Goal: Task Accomplishment & Management: Manage account settings

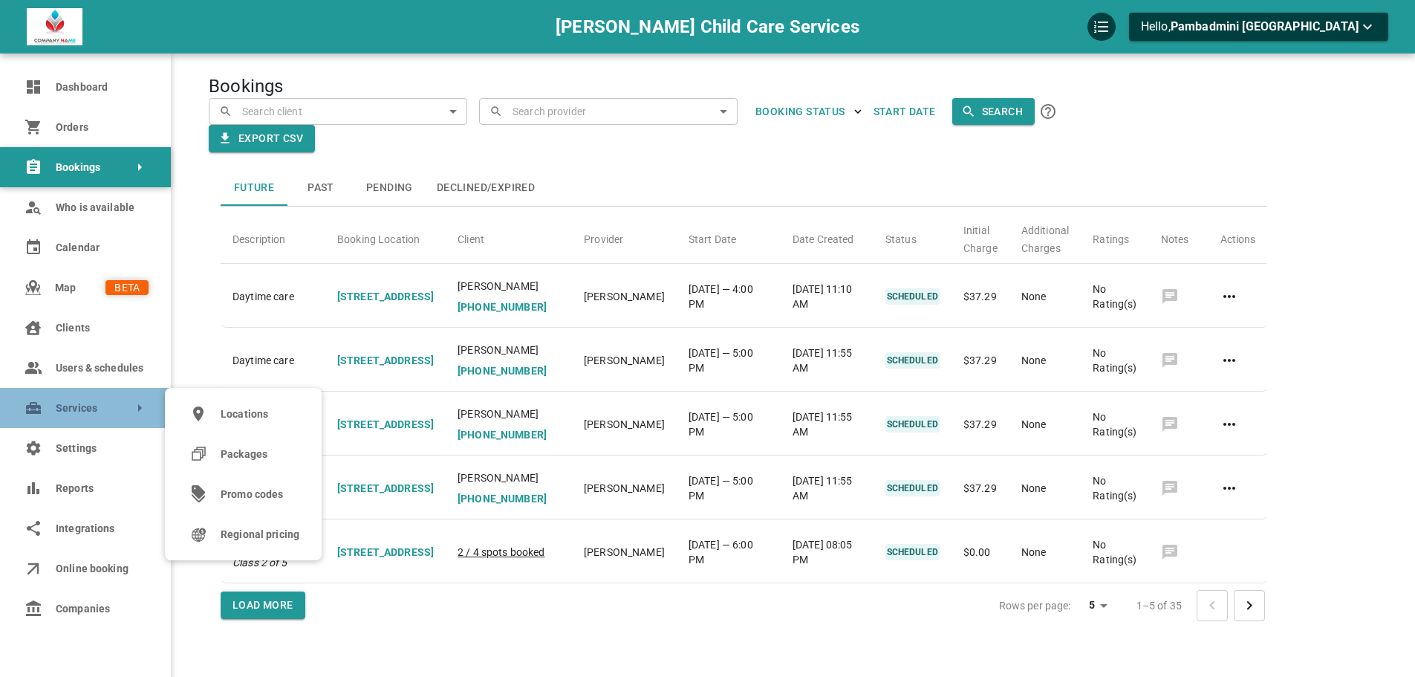
click at [41, 419] on link "Services" at bounding box center [85, 408] width 171 height 40
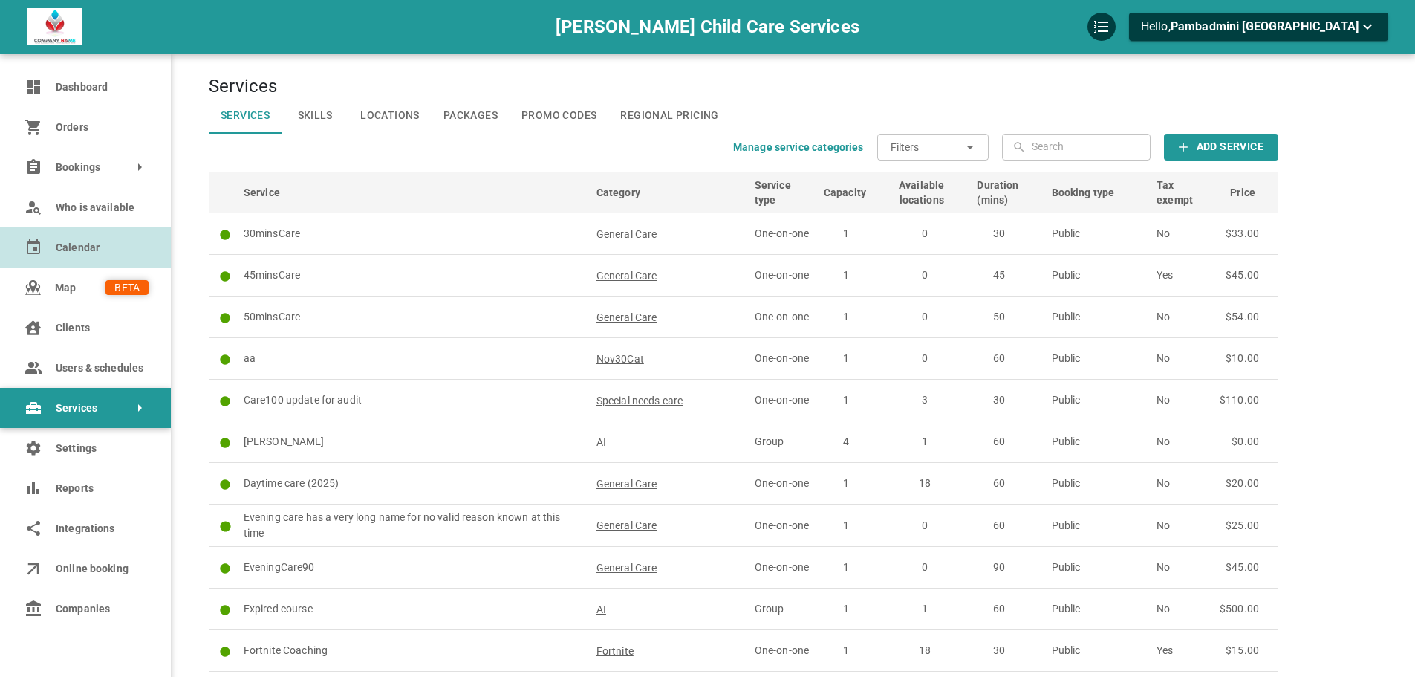
click at [48, 260] on link "Calendar" at bounding box center [85, 247] width 171 height 40
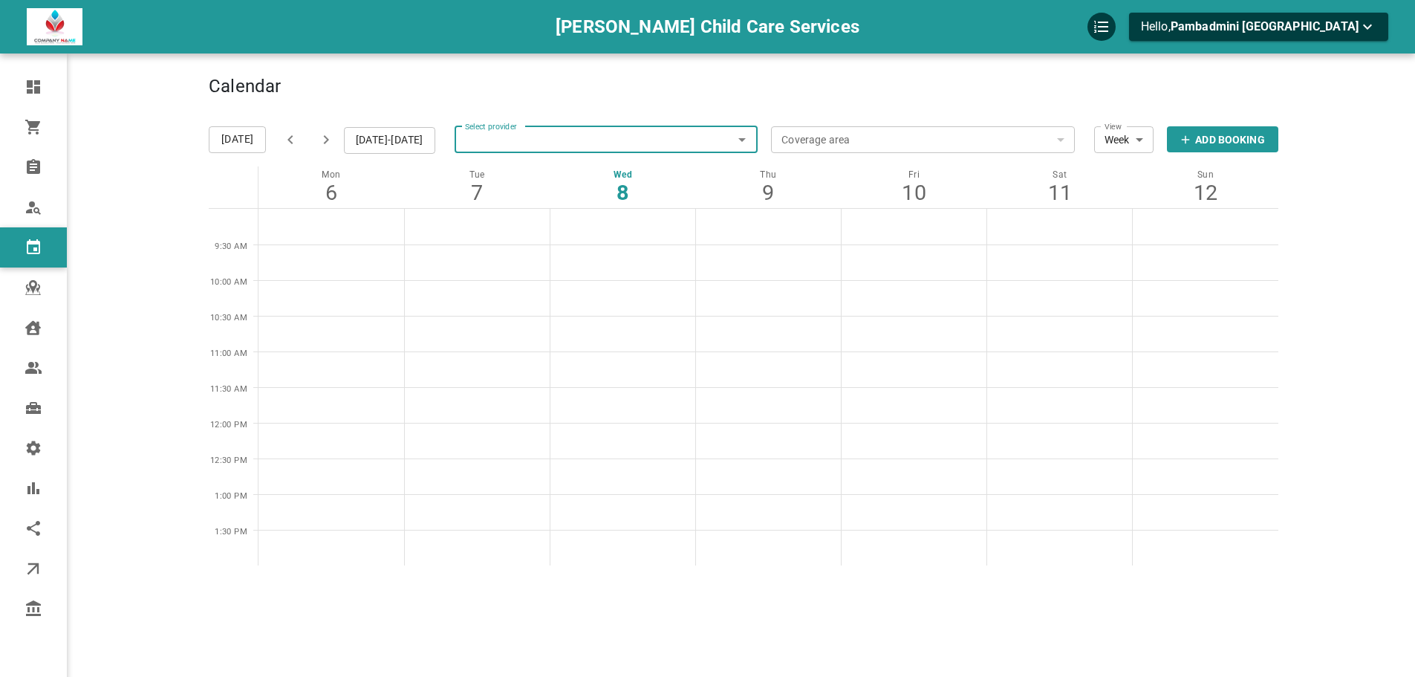
click at [581, 131] on input "Select provider" at bounding box center [607, 139] width 304 height 33
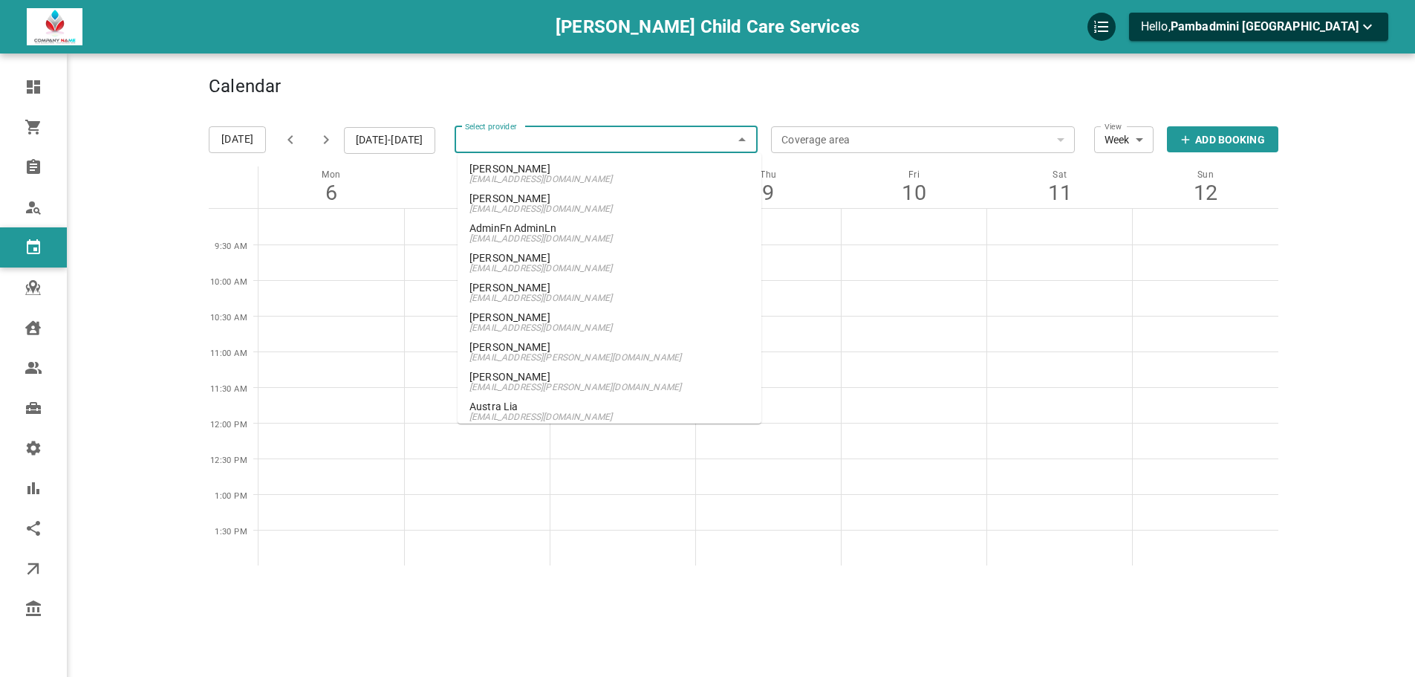
click at [571, 166] on p "[PERSON_NAME]" at bounding box center [609, 168] width 280 height 10
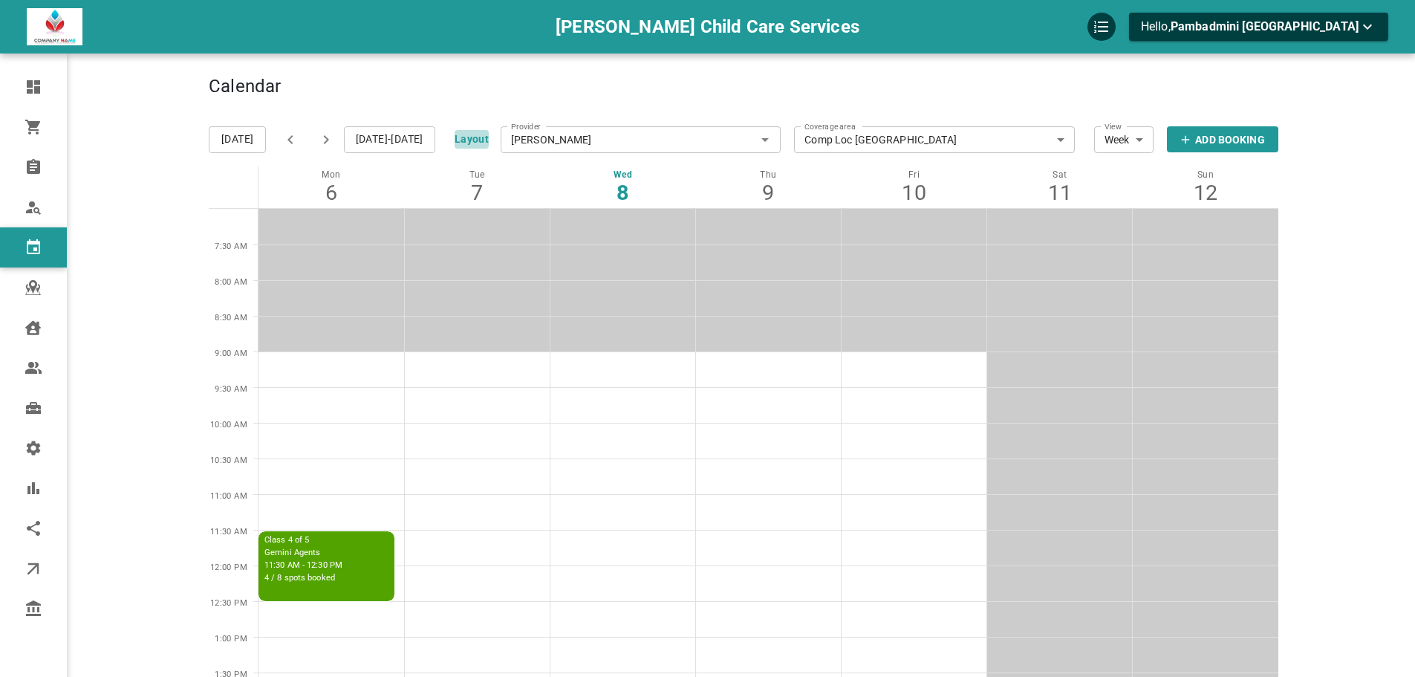
click at [463, 139] on button "Layout" at bounding box center [472, 139] width 34 height 19
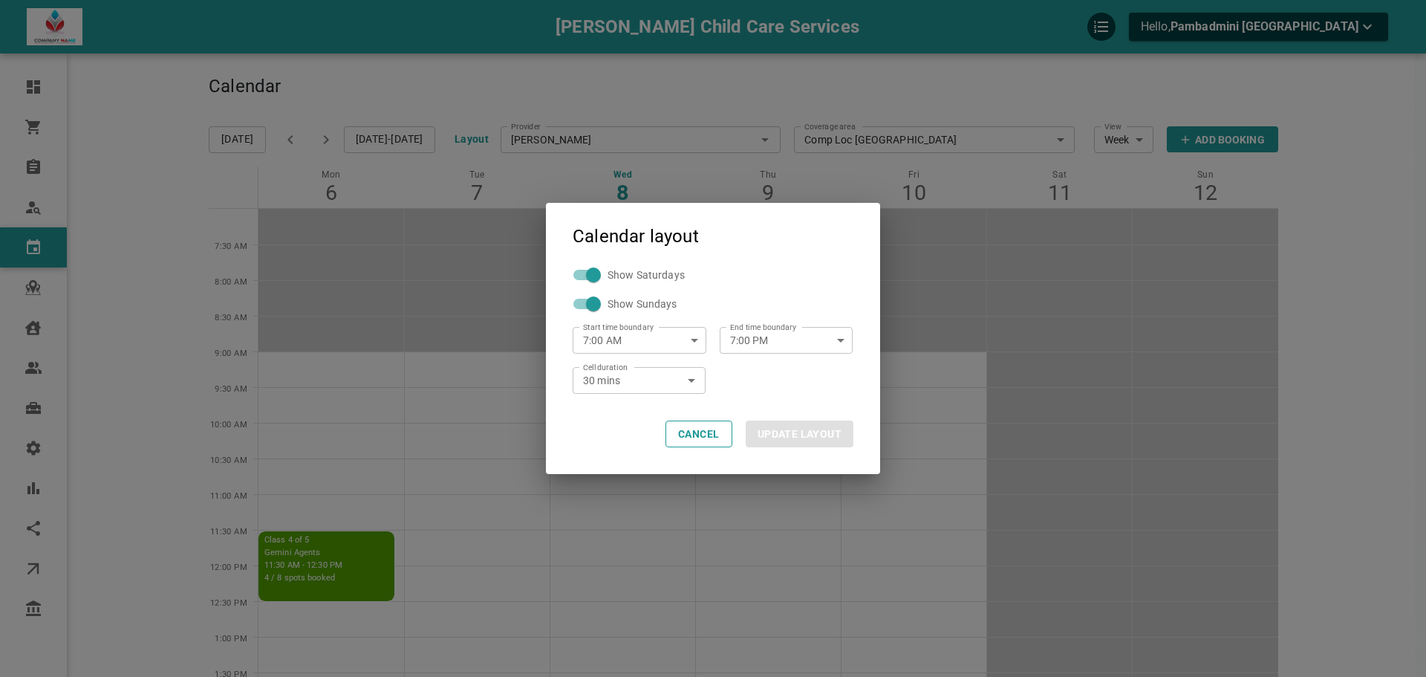
click at [849, 345] on icon "button" at bounding box center [841, 340] width 18 height 18
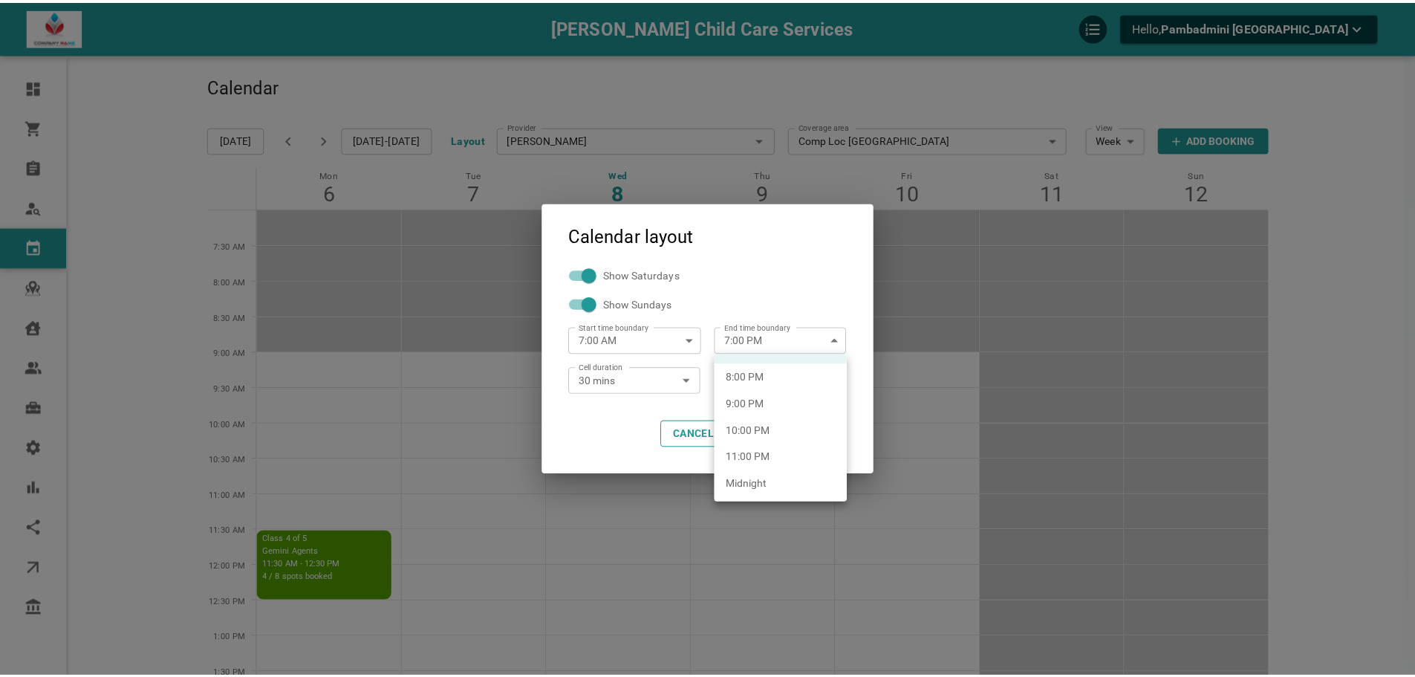
scroll to position [532, 0]
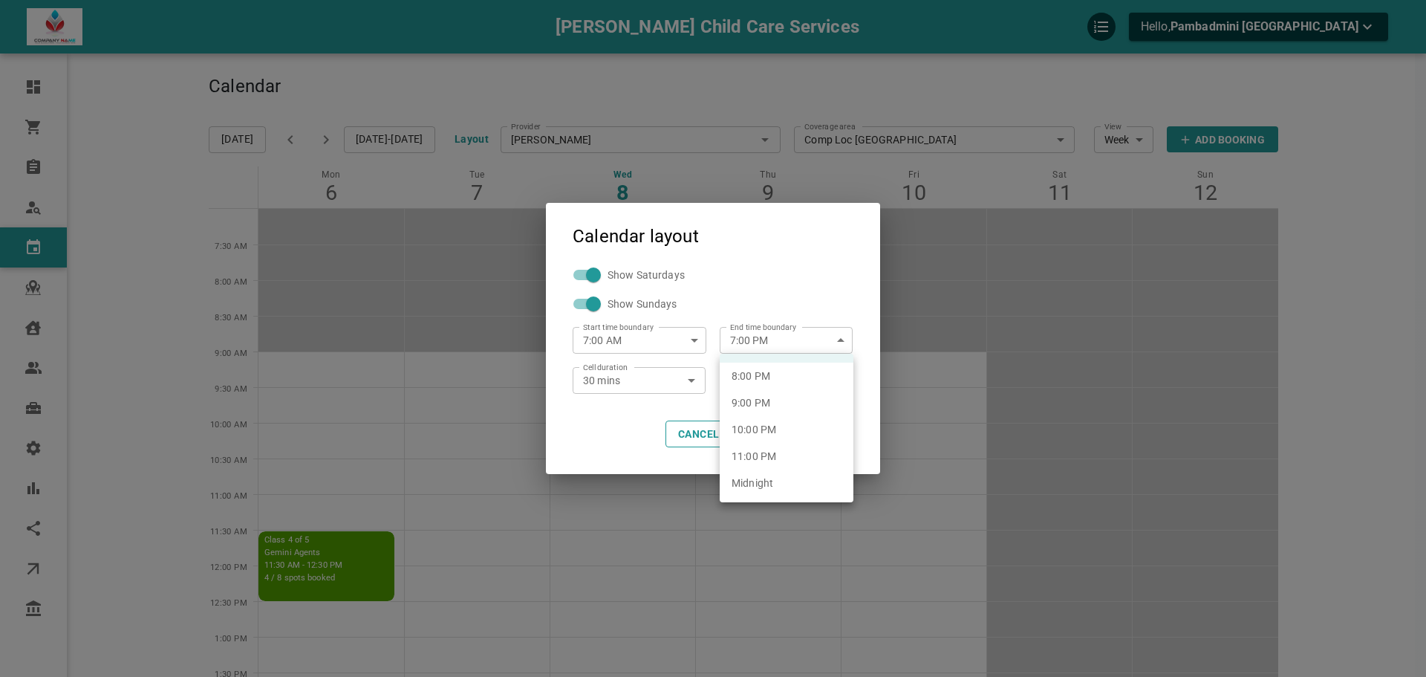
click at [784, 403] on li "9:00 PM" at bounding box center [787, 402] width 134 height 27
type input "9:00 PM"
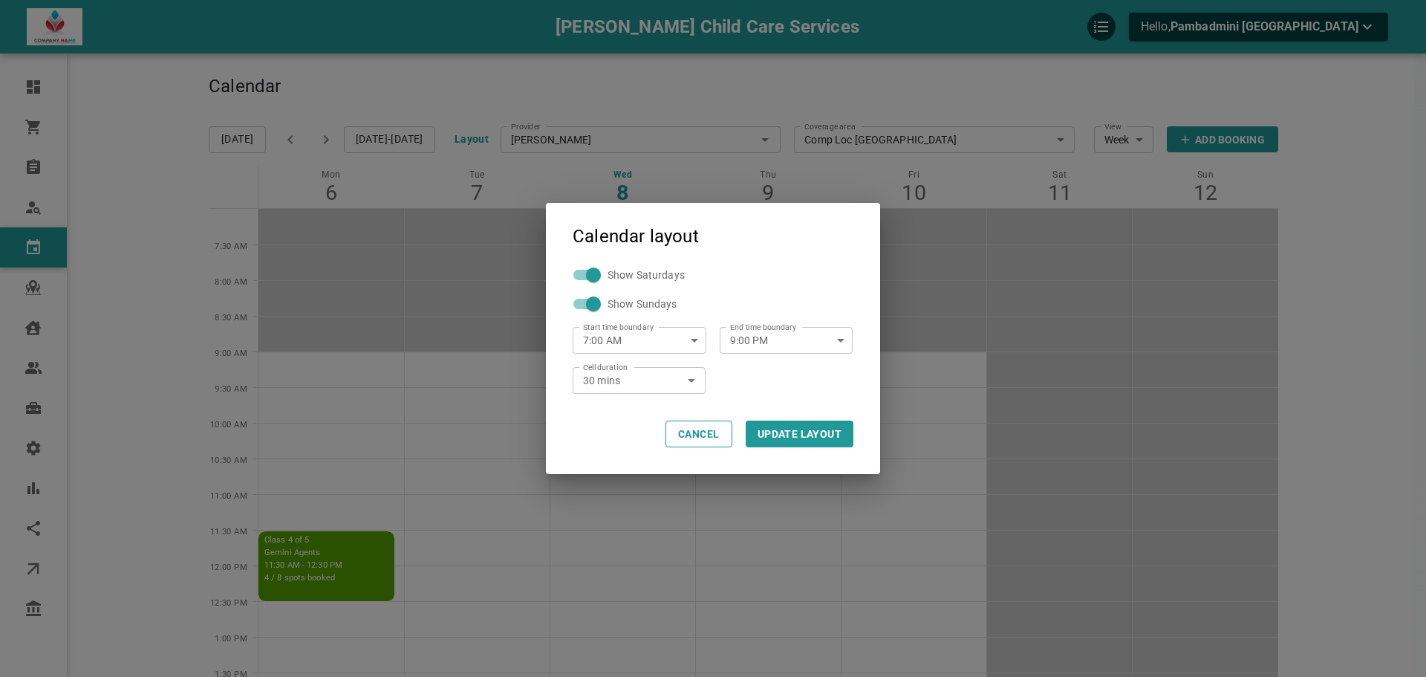
click at [841, 432] on button "UPDATE LAYOUT" at bounding box center [800, 433] width 108 height 27
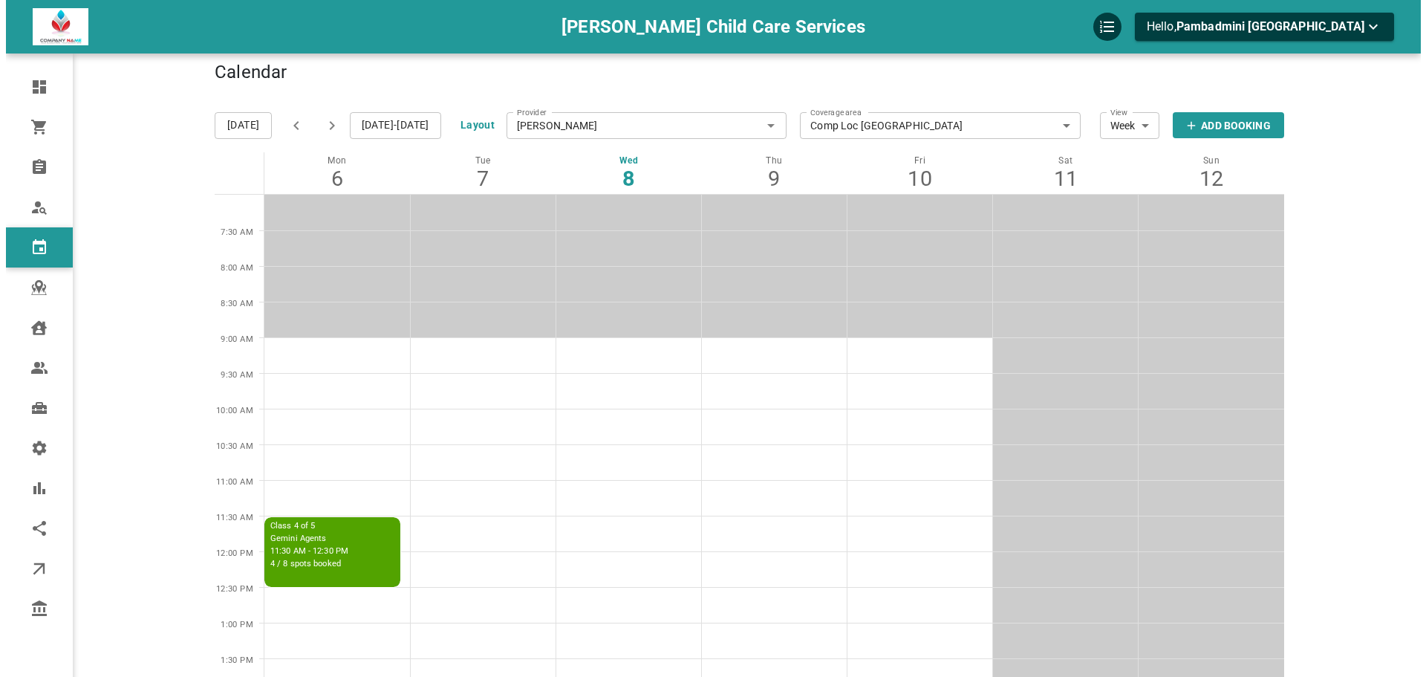
scroll to position [0, 0]
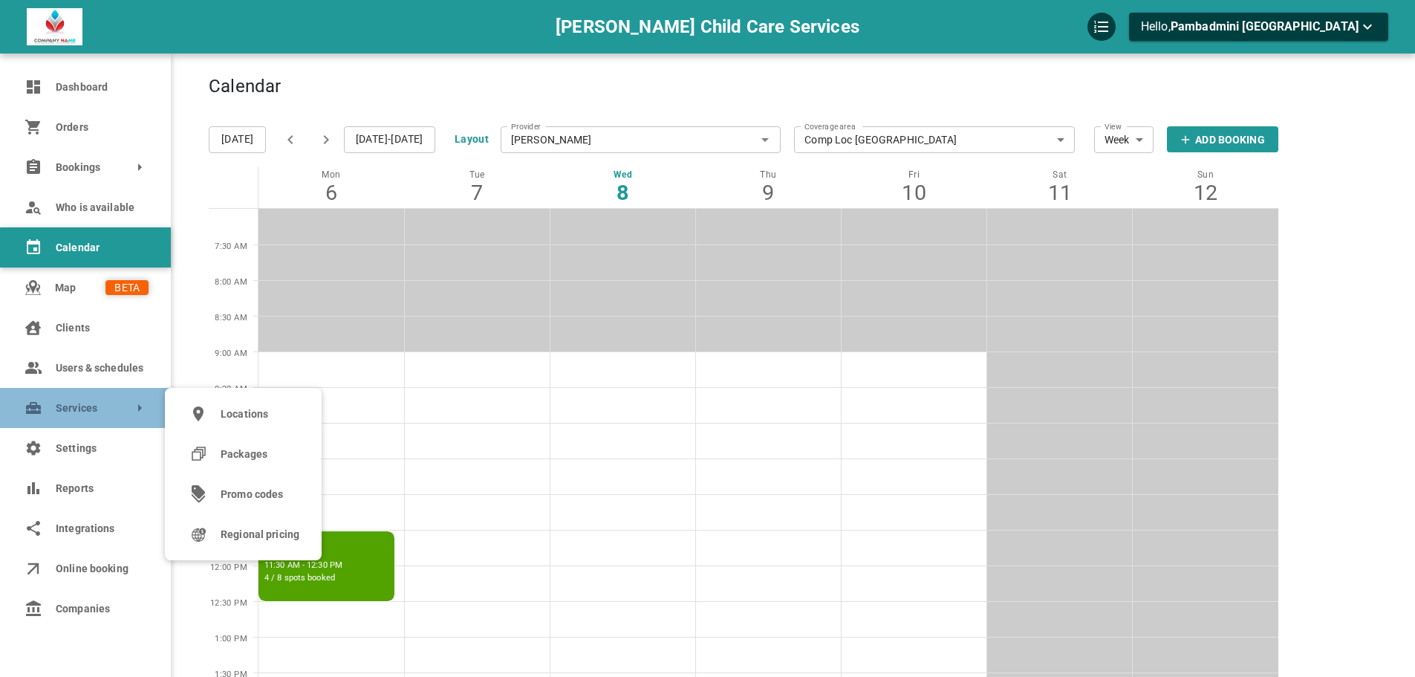
click at [70, 402] on span "Services" at bounding box center [63, 408] width 14 height 16
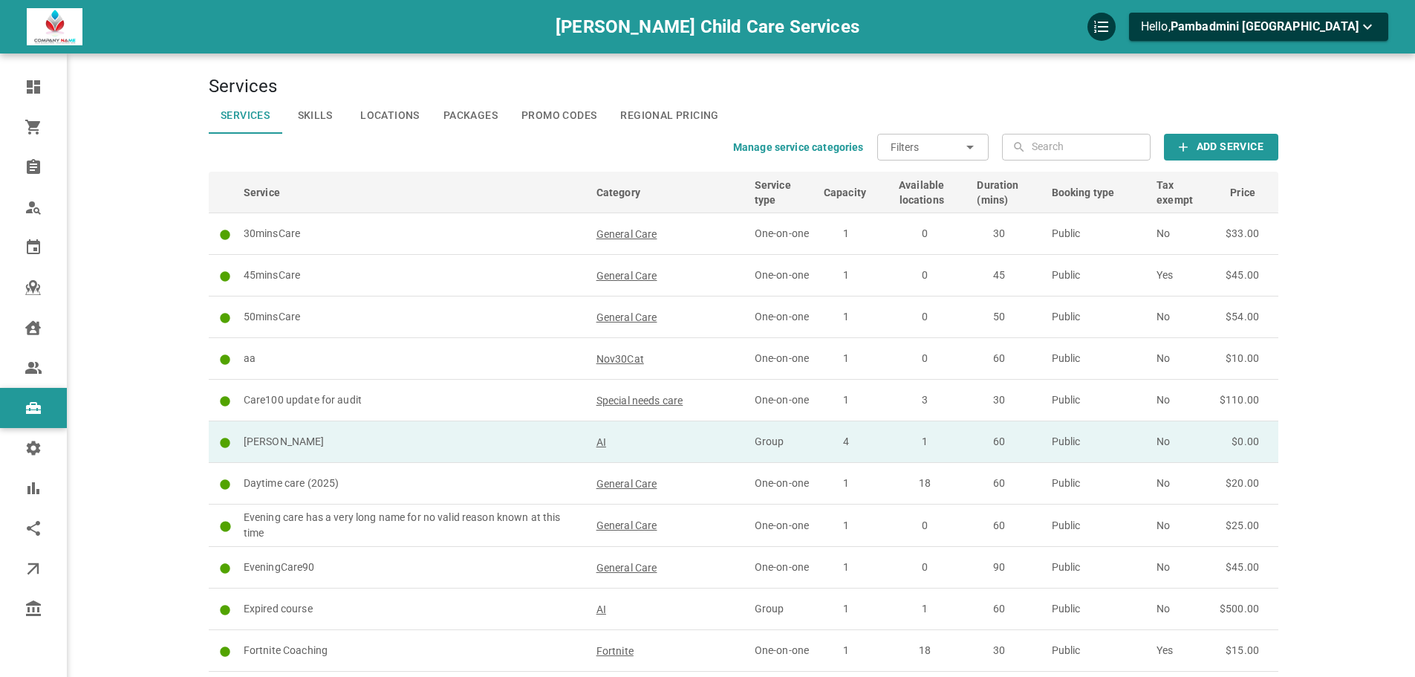
click at [492, 432] on td "[PERSON_NAME]" at bounding box center [413, 442] width 353 height 42
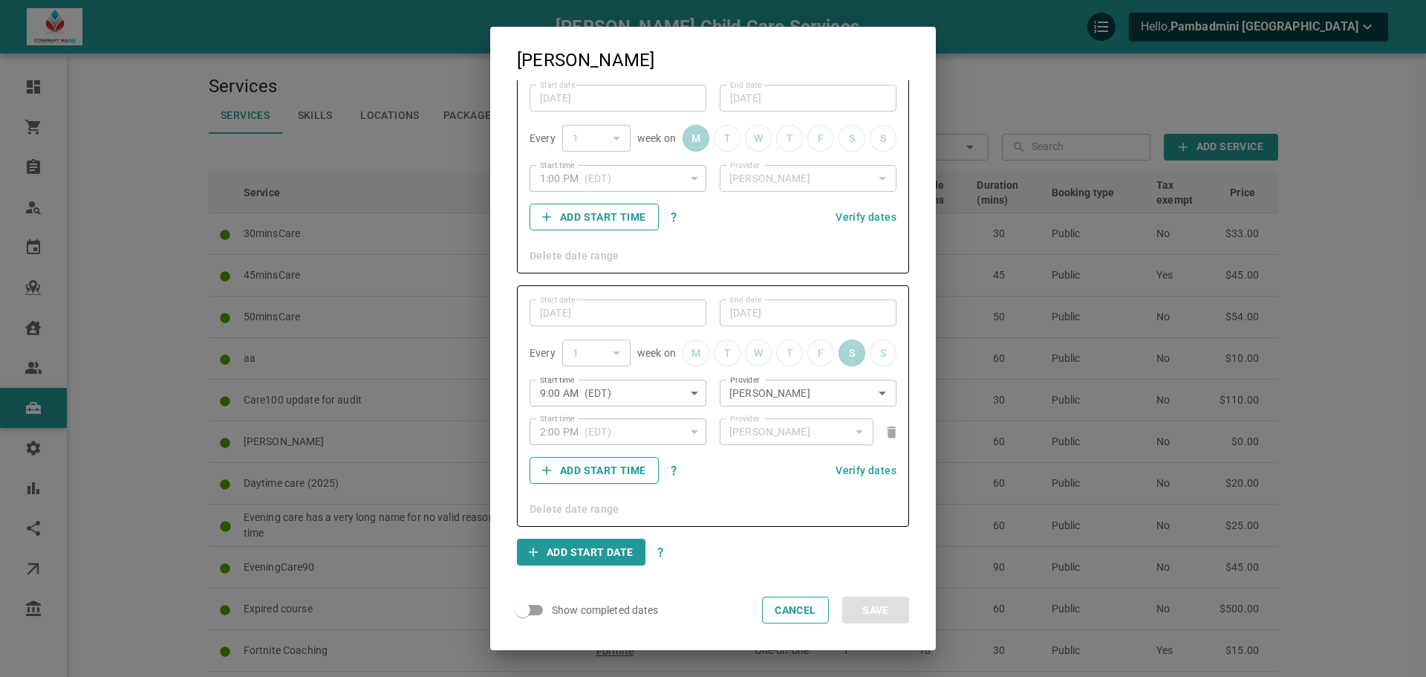
scroll to position [935, 0]
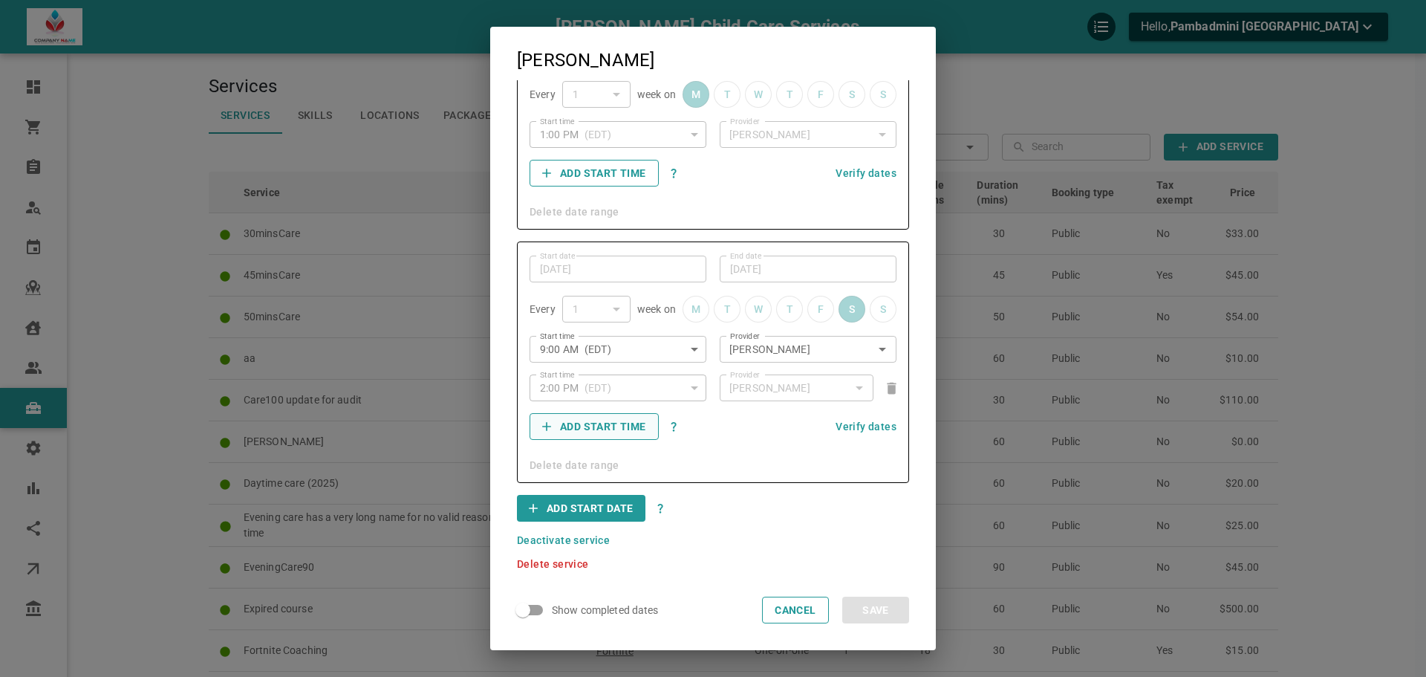
click at [628, 429] on button "Add start time" at bounding box center [594, 426] width 129 height 27
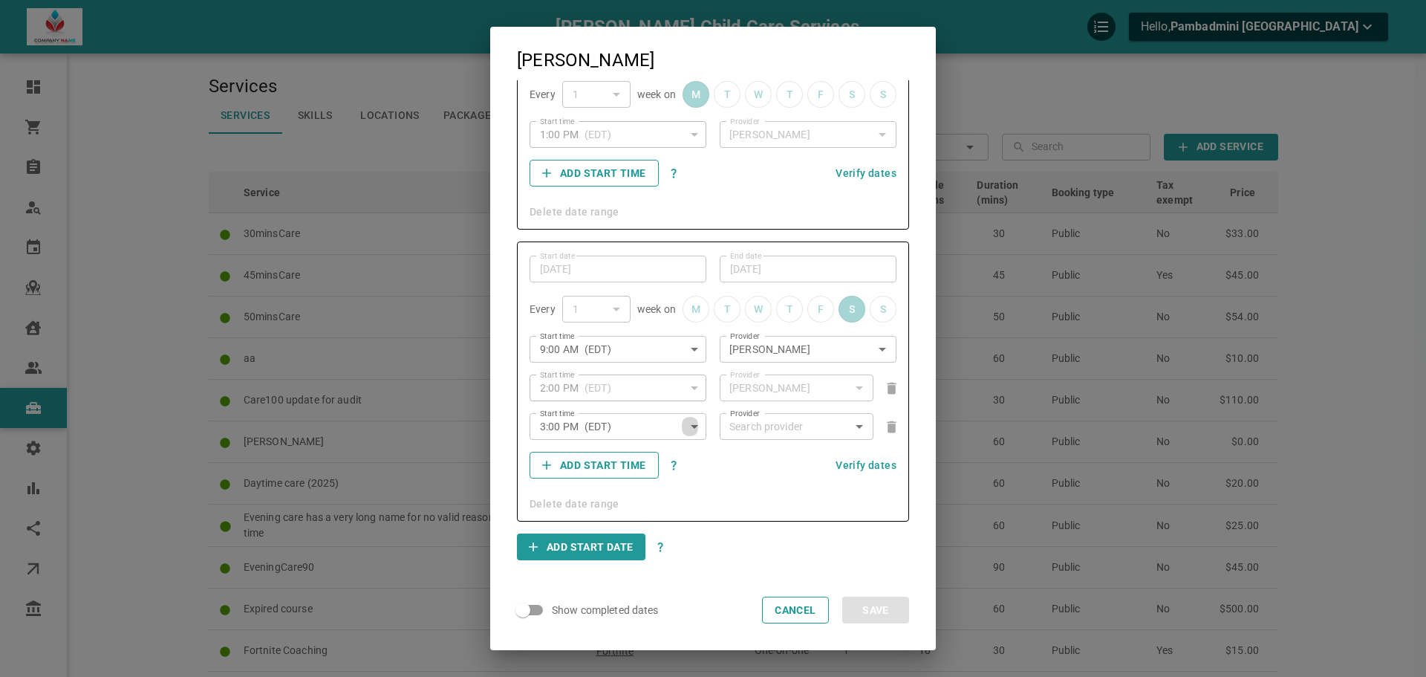
click at [686, 435] on icon "button" at bounding box center [695, 426] width 18 height 18
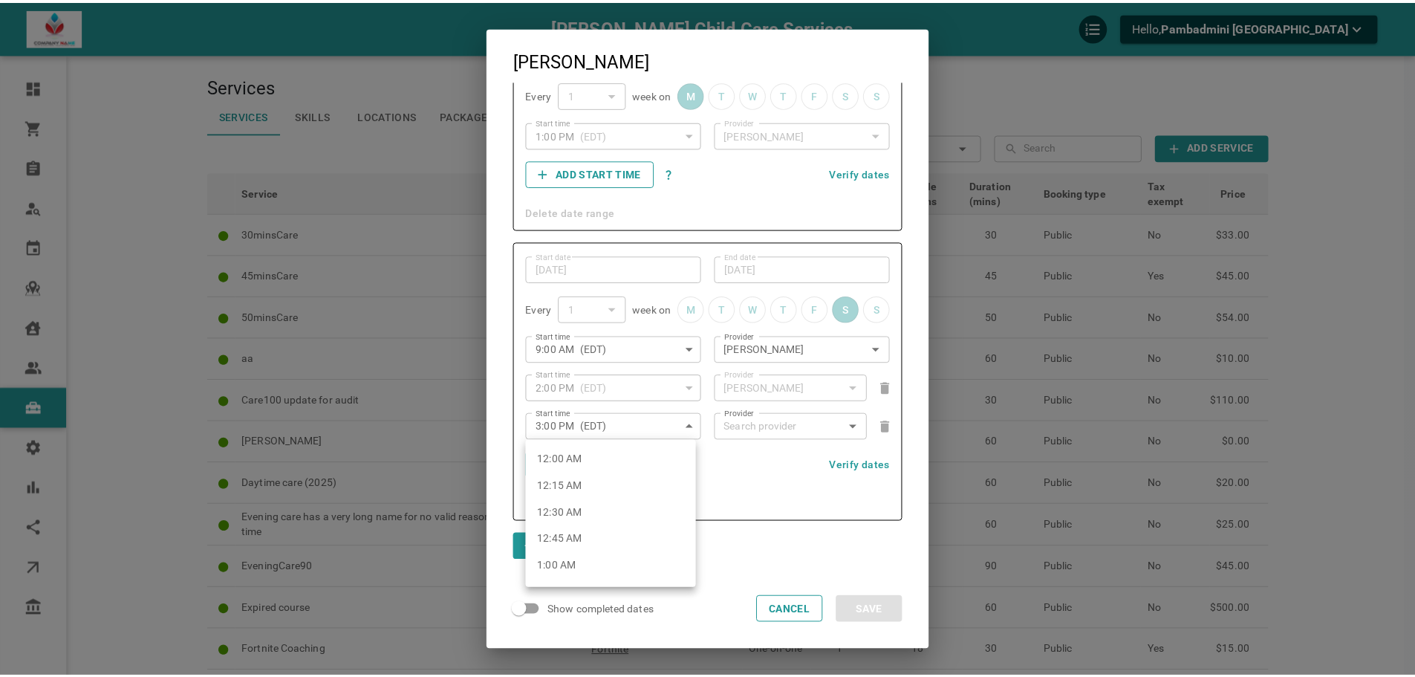
scroll to position [1549, 0]
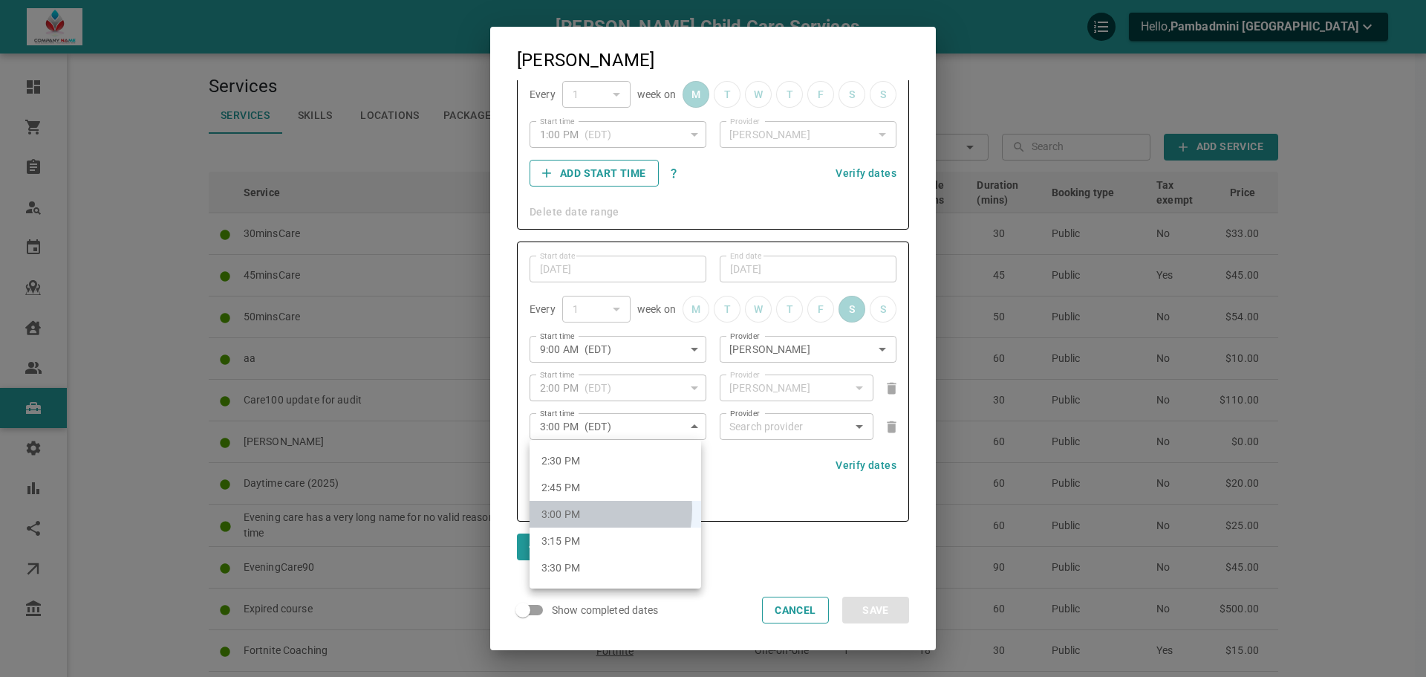
click at [577, 509] on li "3:00 PM" at bounding box center [616, 514] width 172 height 27
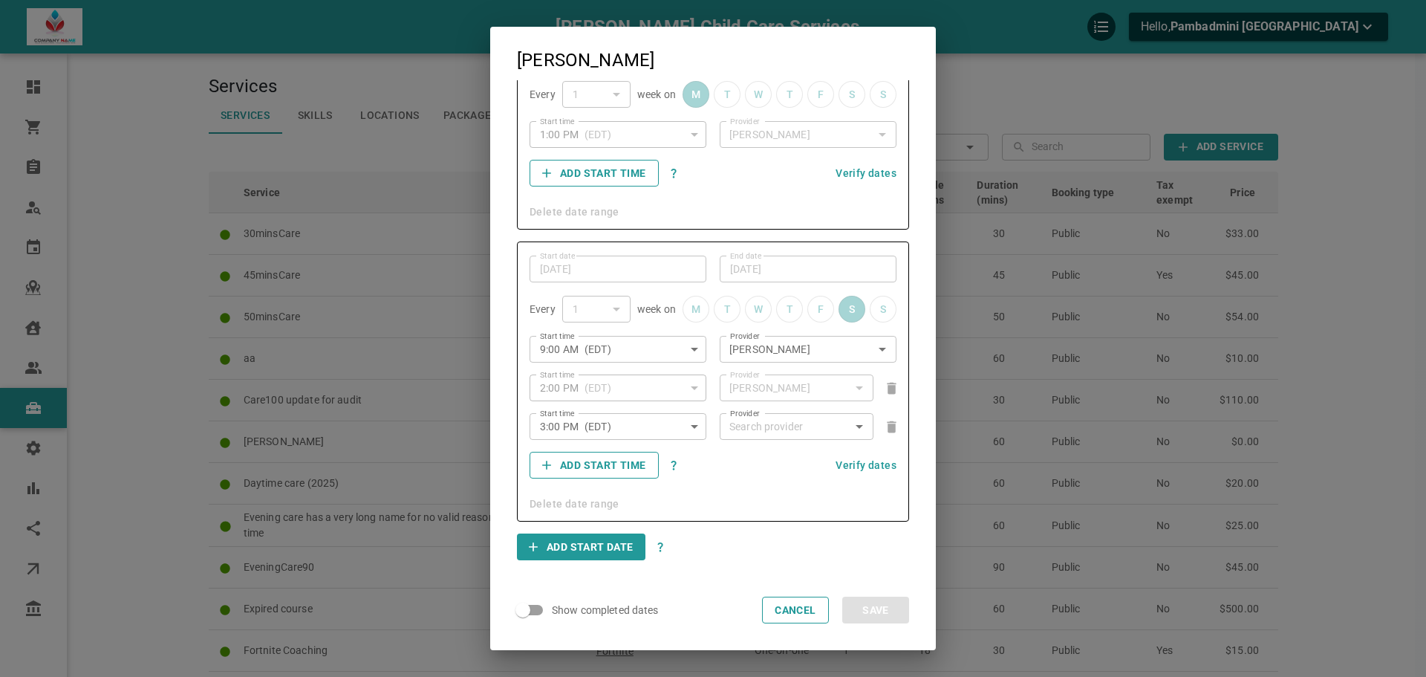
click at [749, 435] on input "Provider" at bounding box center [797, 426] width 142 height 26
click at [773, 450] on p "[PERSON_NAME]" at bounding box center [766, 457] width 81 height 15
type input "[PERSON_NAME]"
click at [870, 602] on button "Save" at bounding box center [875, 609] width 67 height 27
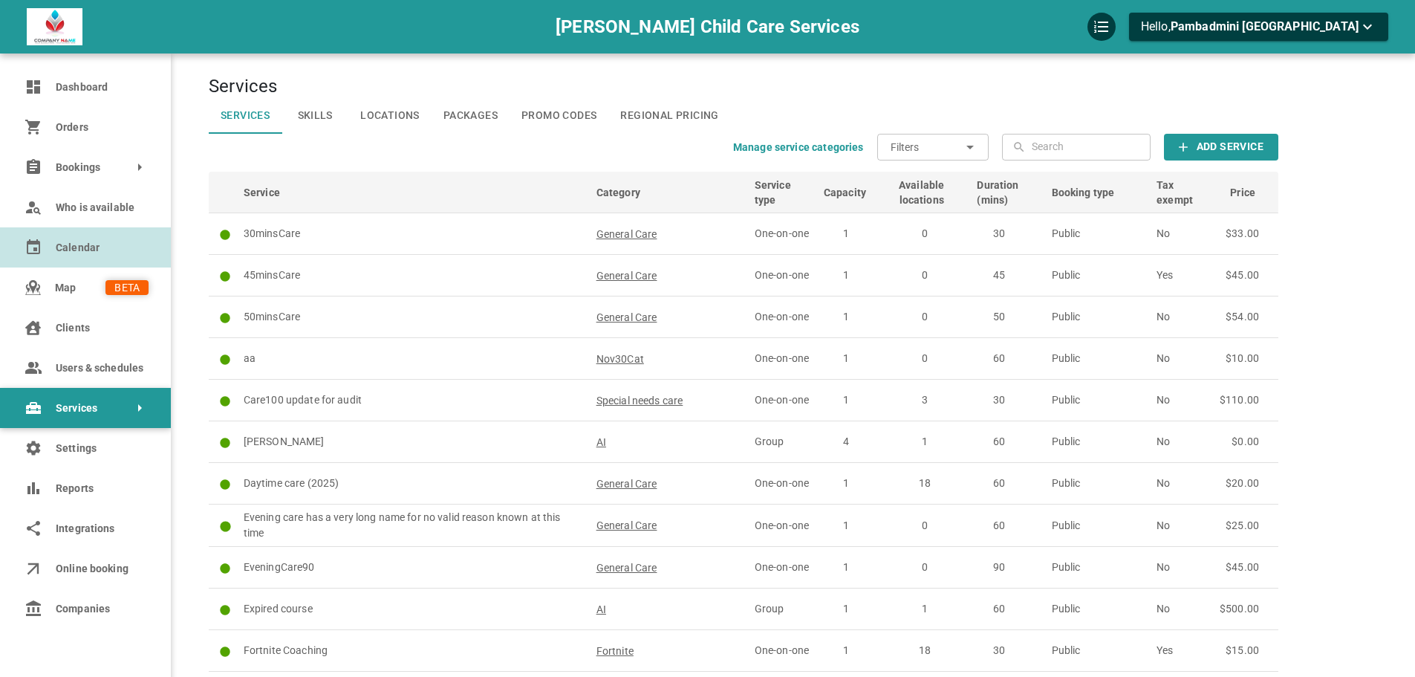
click at [78, 251] on span "Calendar" at bounding box center [102, 248] width 93 height 16
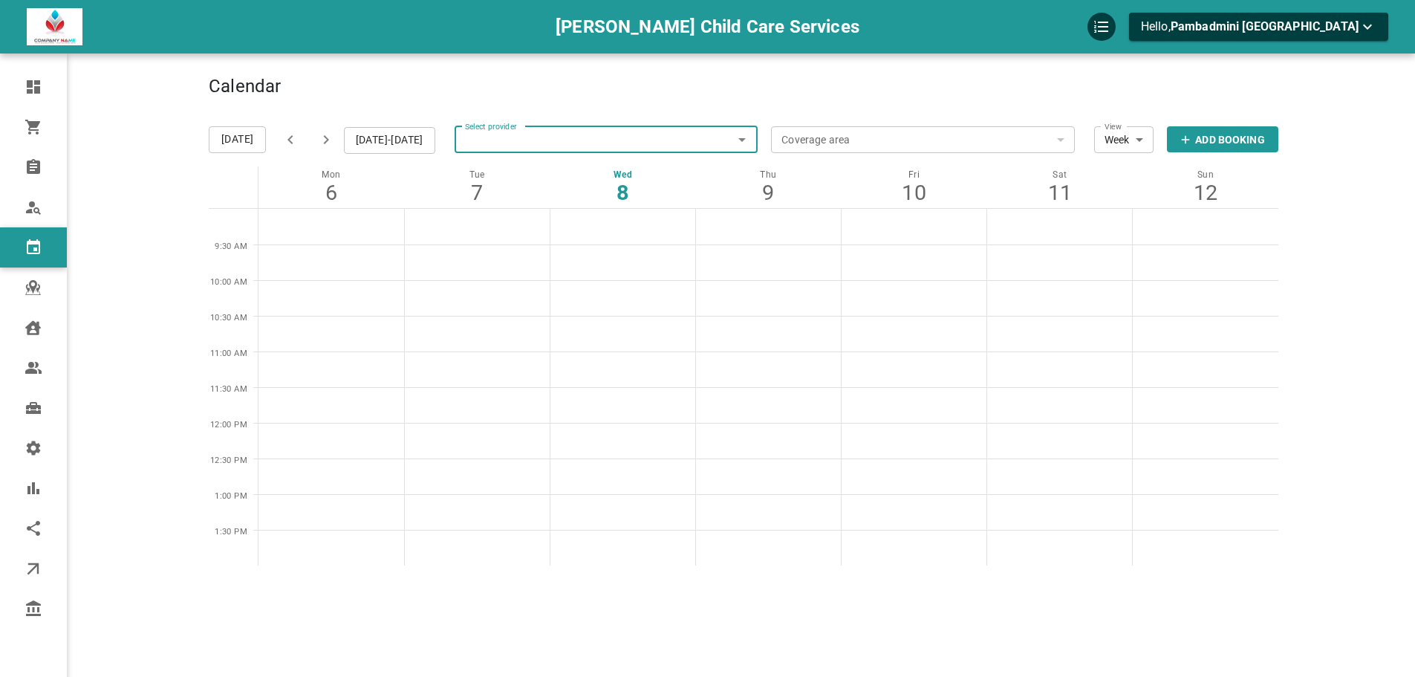
click at [591, 122] on div "Select provider Select provider" at bounding box center [607, 139] width 304 height 53
click at [591, 128] on input "Select provider" at bounding box center [607, 139] width 304 height 33
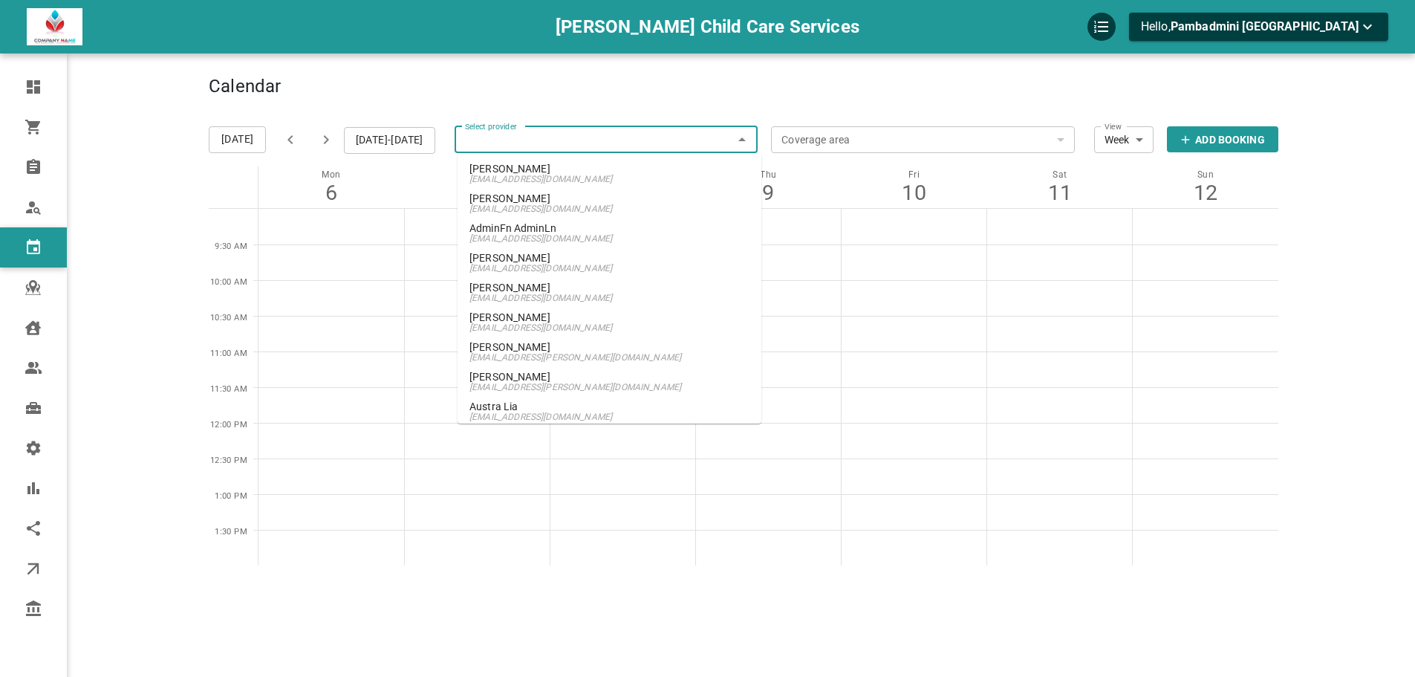
click at [573, 168] on p "[PERSON_NAME]" at bounding box center [609, 168] width 280 height 10
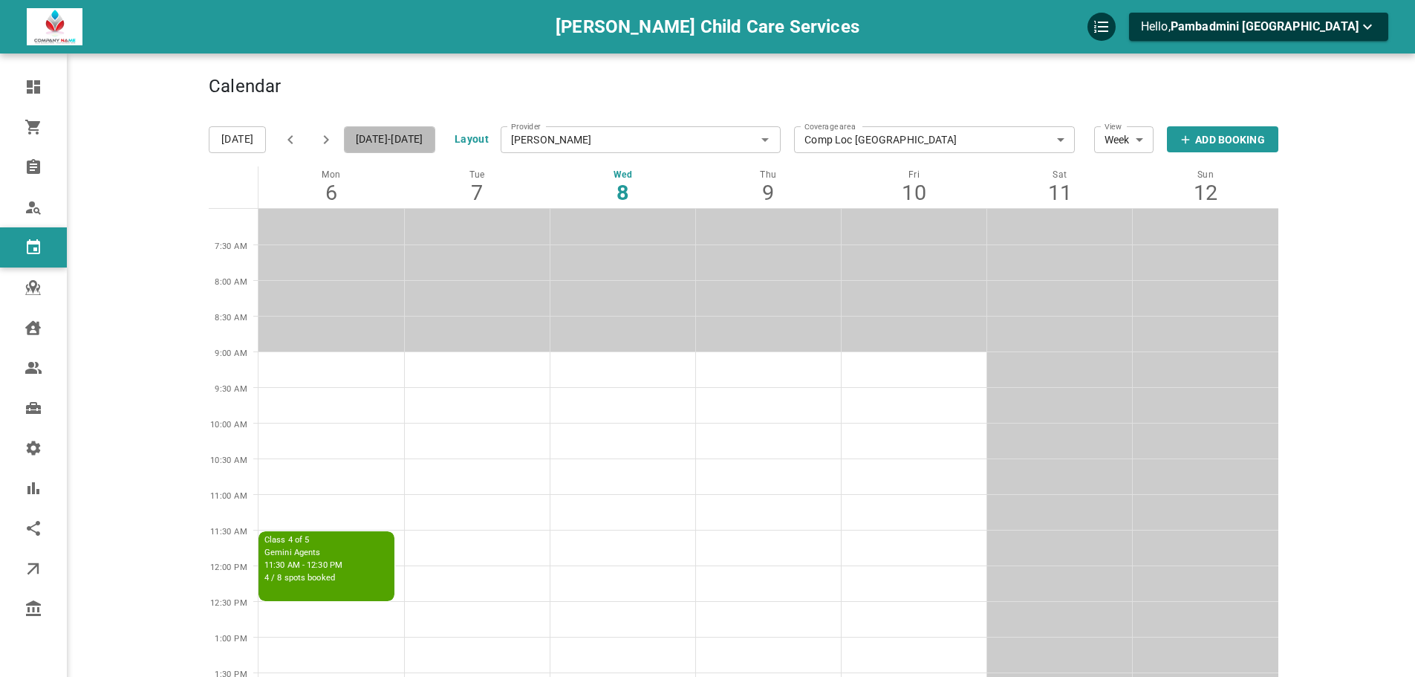
click at [375, 144] on button "[DATE]-[DATE]" at bounding box center [389, 139] width 91 height 27
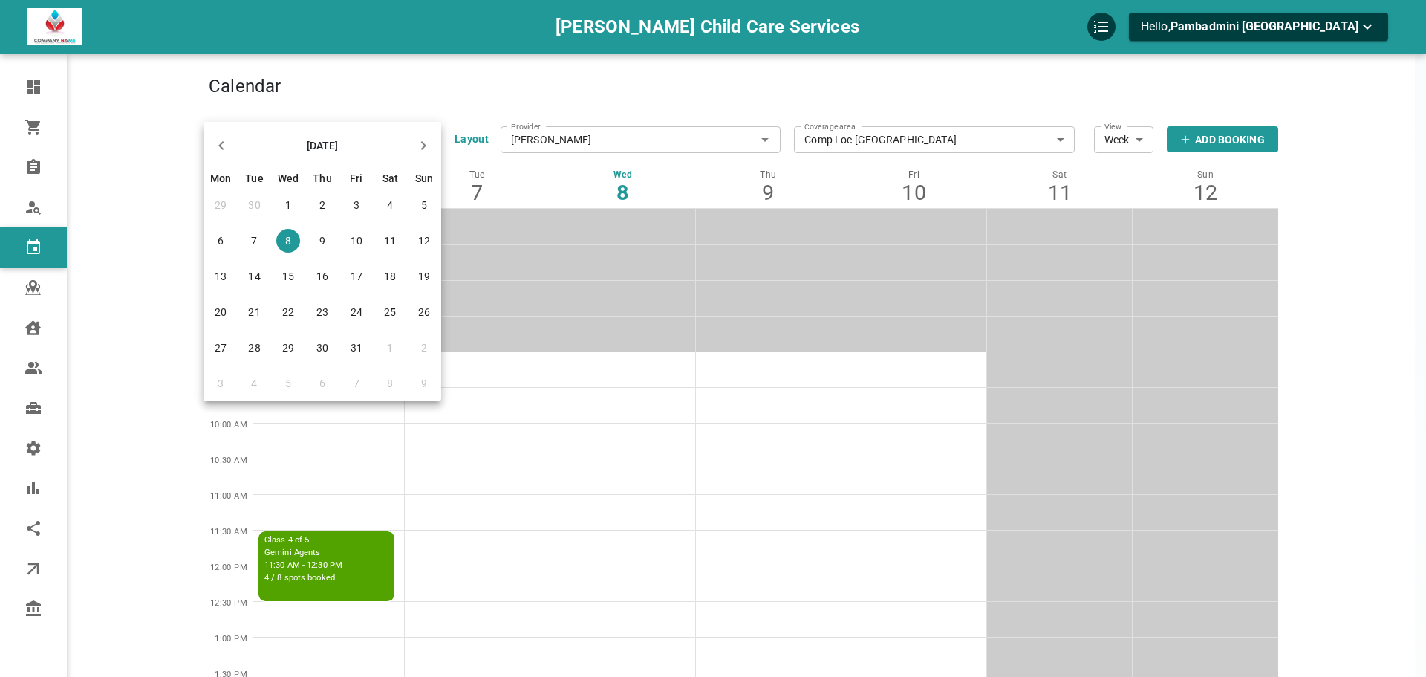
click at [226, 345] on span "27" at bounding box center [221, 348] width 12 height 12
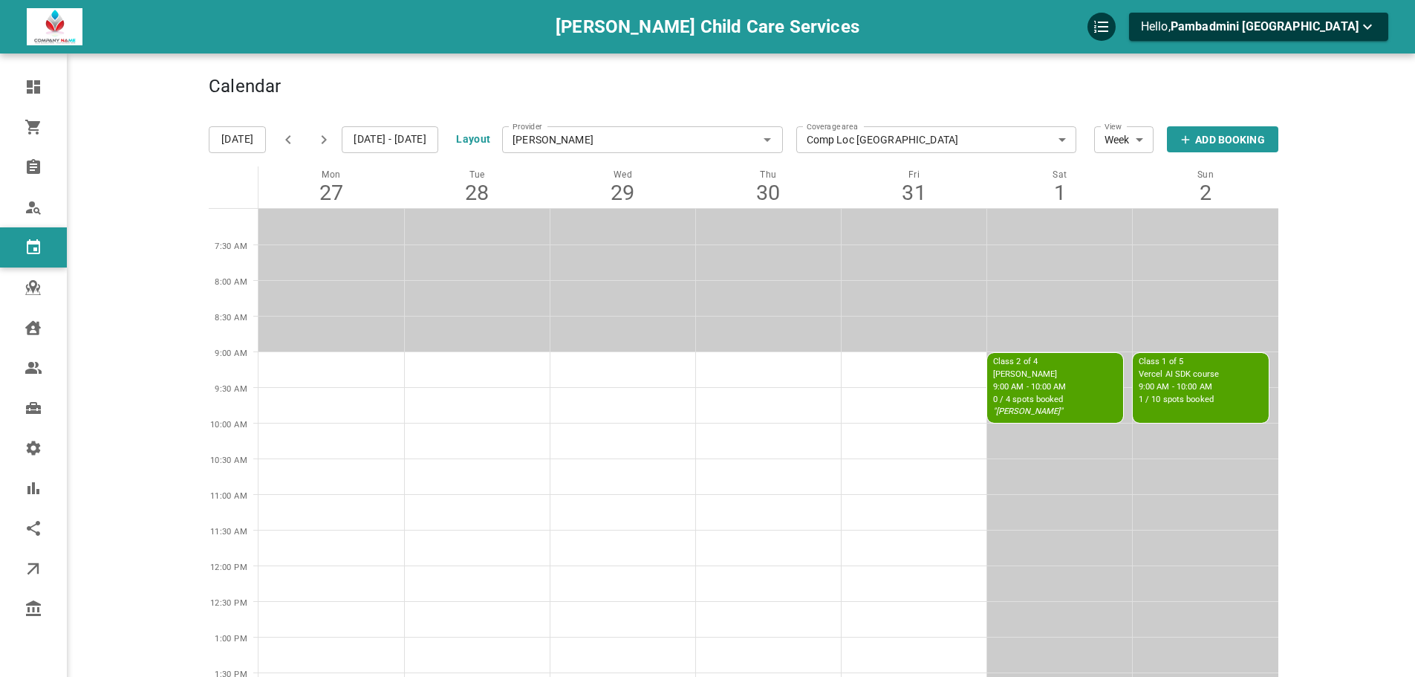
click at [291, 143] on icon "button" at bounding box center [288, 140] width 18 height 18
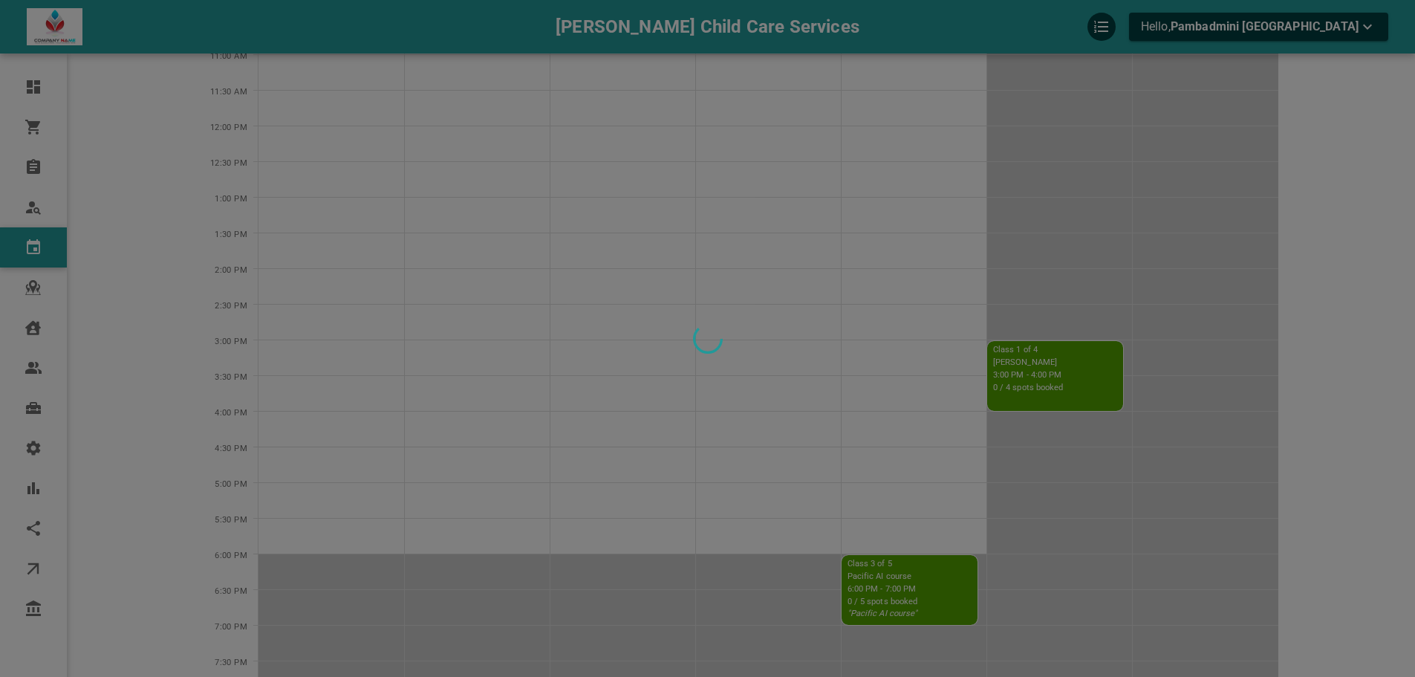
scroll to position [520, 0]
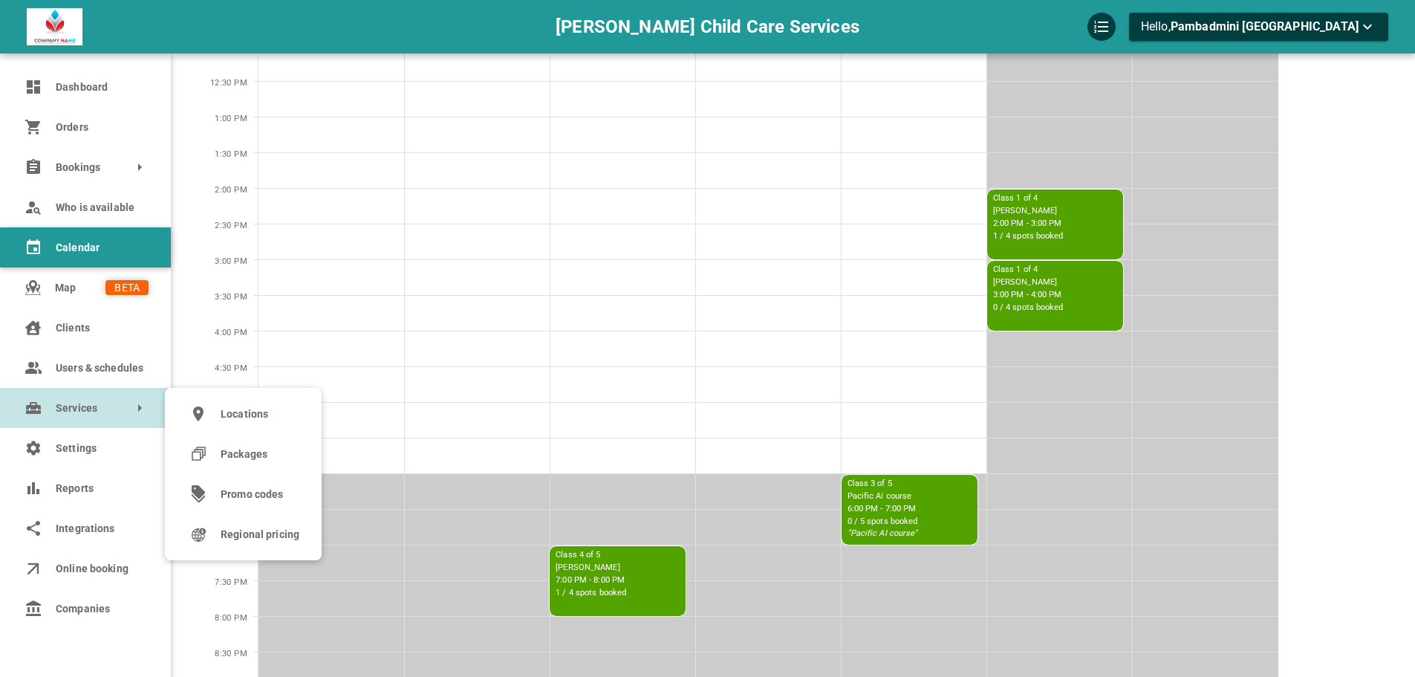
click at [67, 406] on span "Services" at bounding box center [63, 408] width 14 height 16
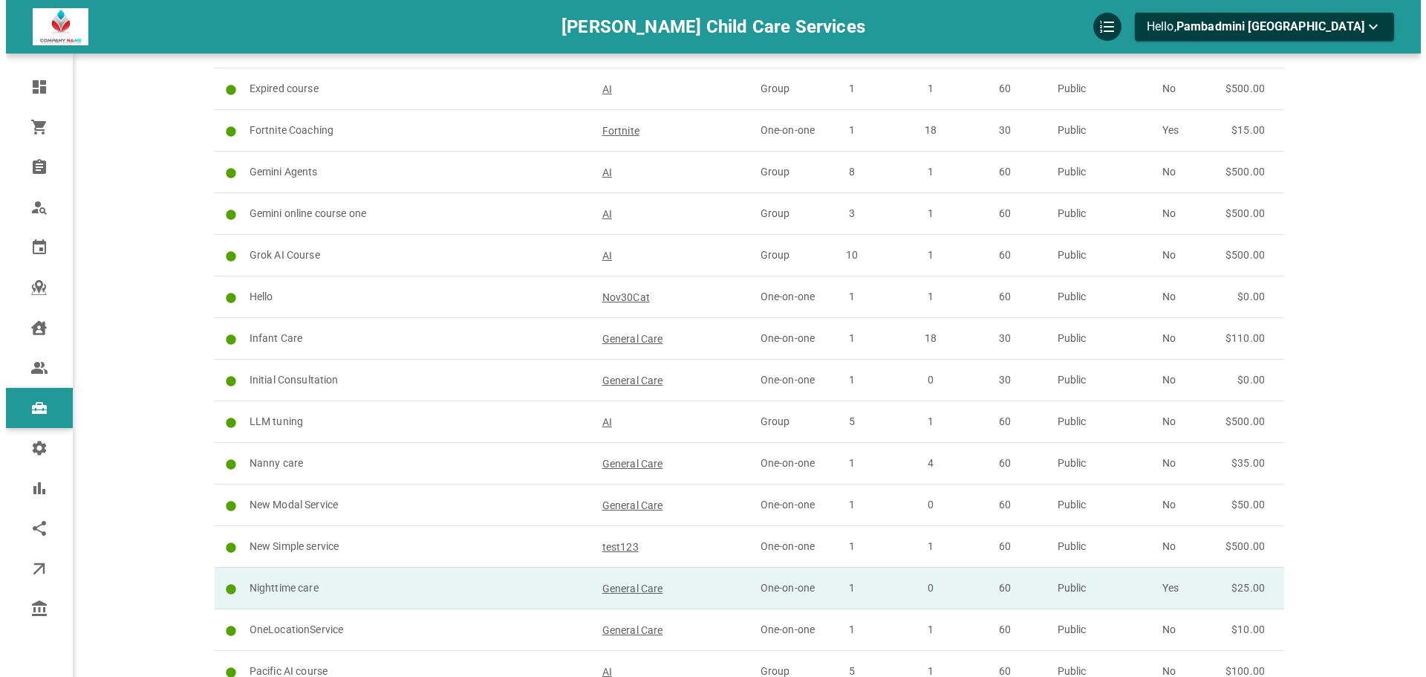
scroll to position [708, 0]
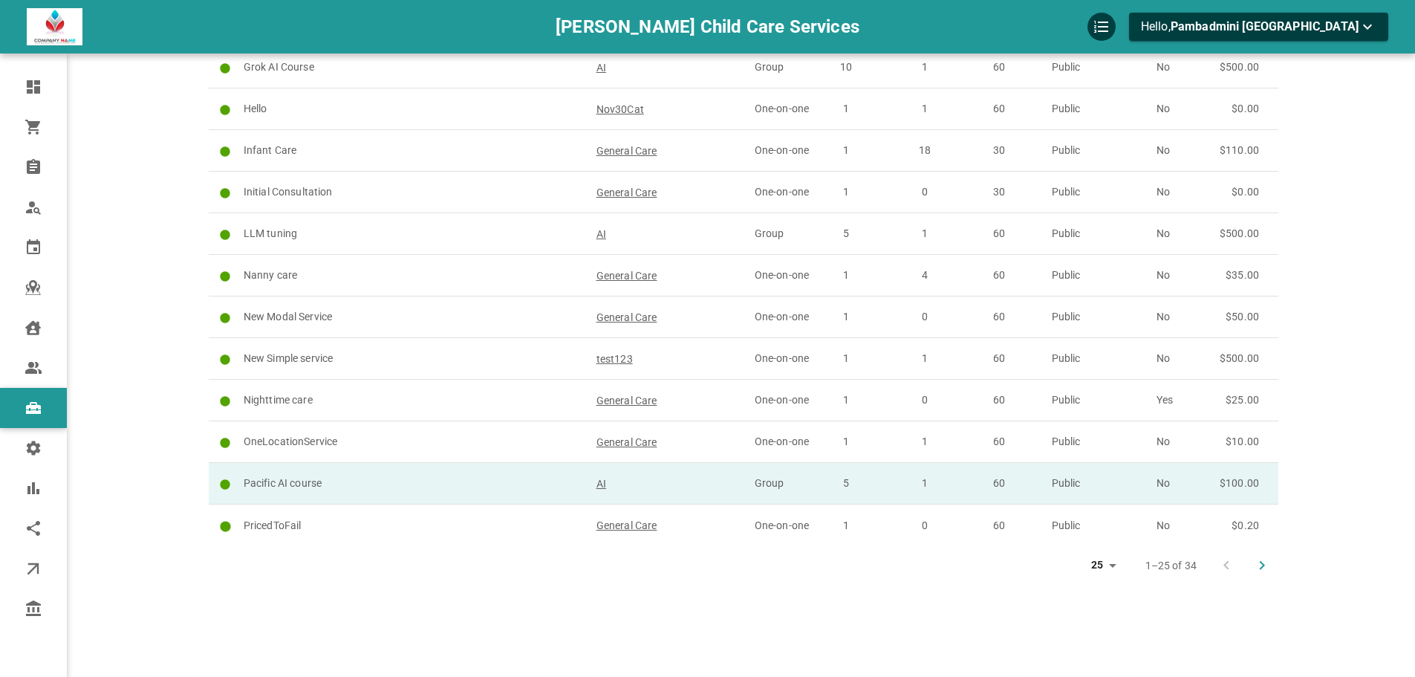
click at [535, 480] on p "Pacific AI course" at bounding box center [413, 483] width 339 height 16
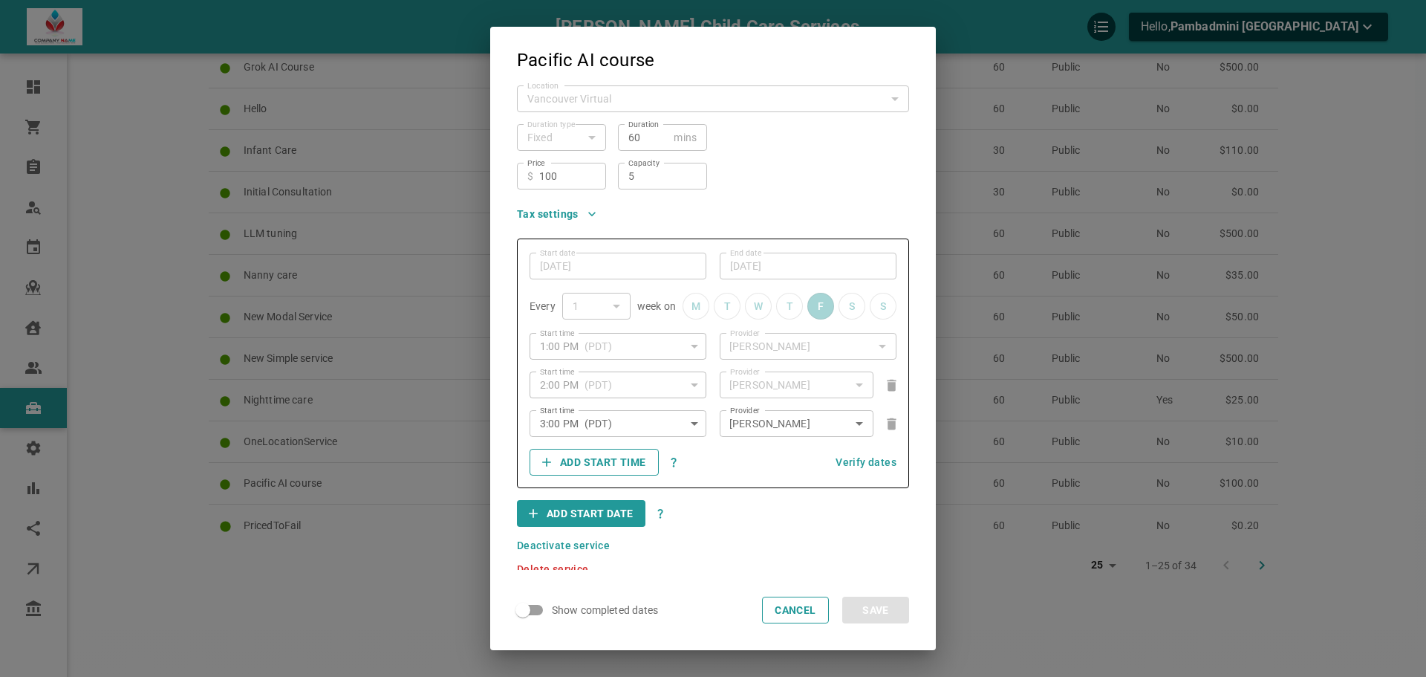
scroll to position [214, 0]
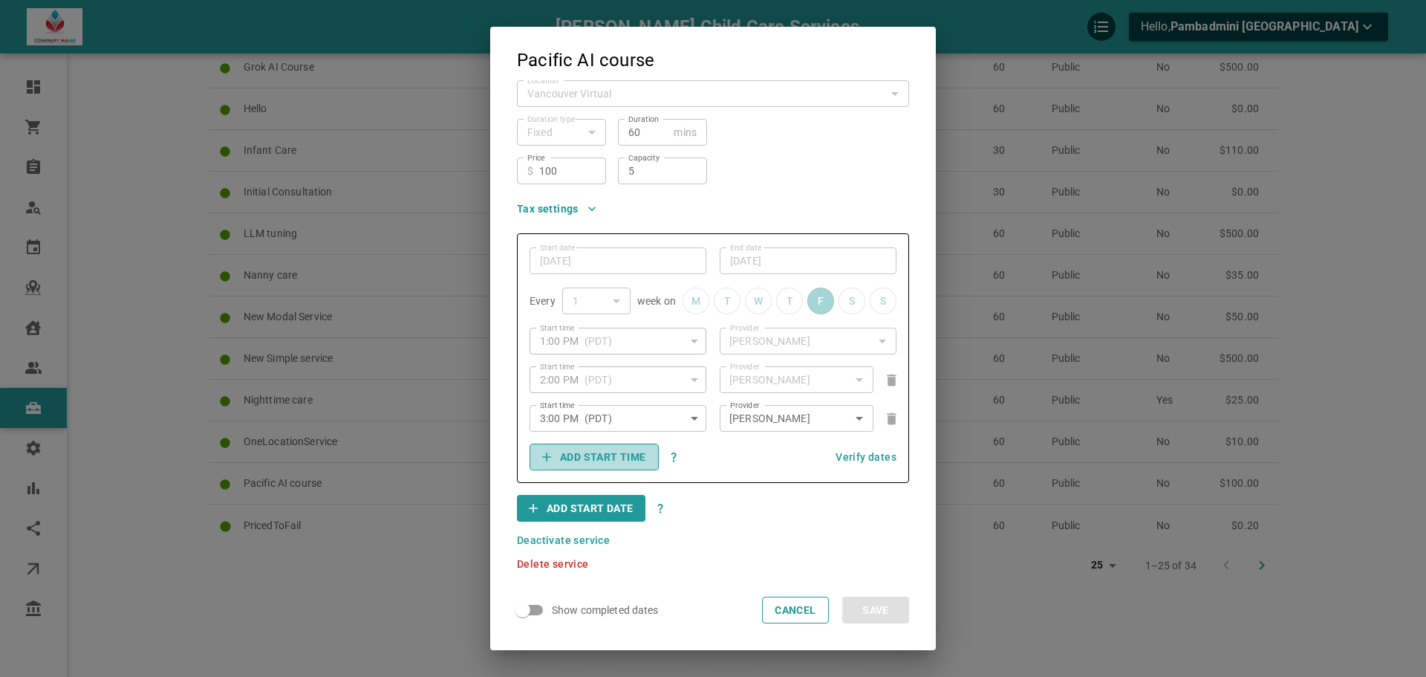
click at [622, 463] on button "Add start time" at bounding box center [594, 456] width 129 height 27
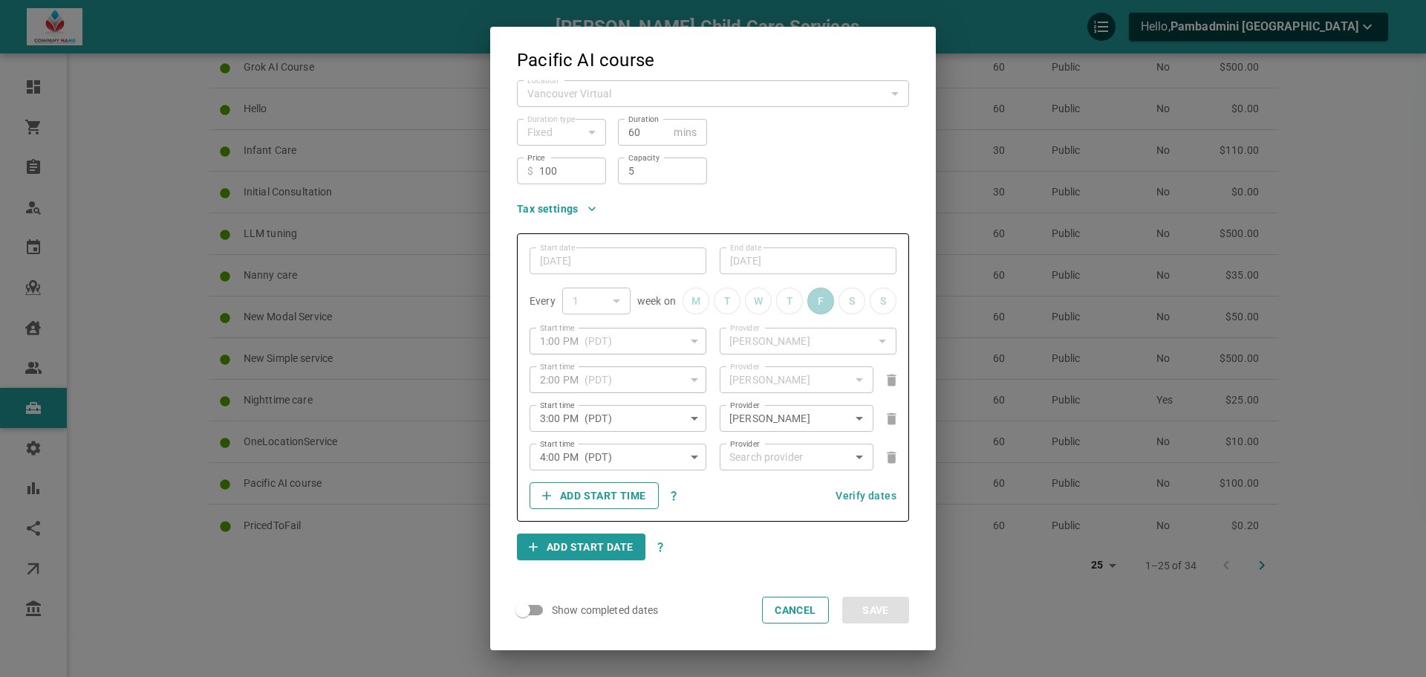
click at [691, 456] on icon "button" at bounding box center [694, 457] width 7 height 4
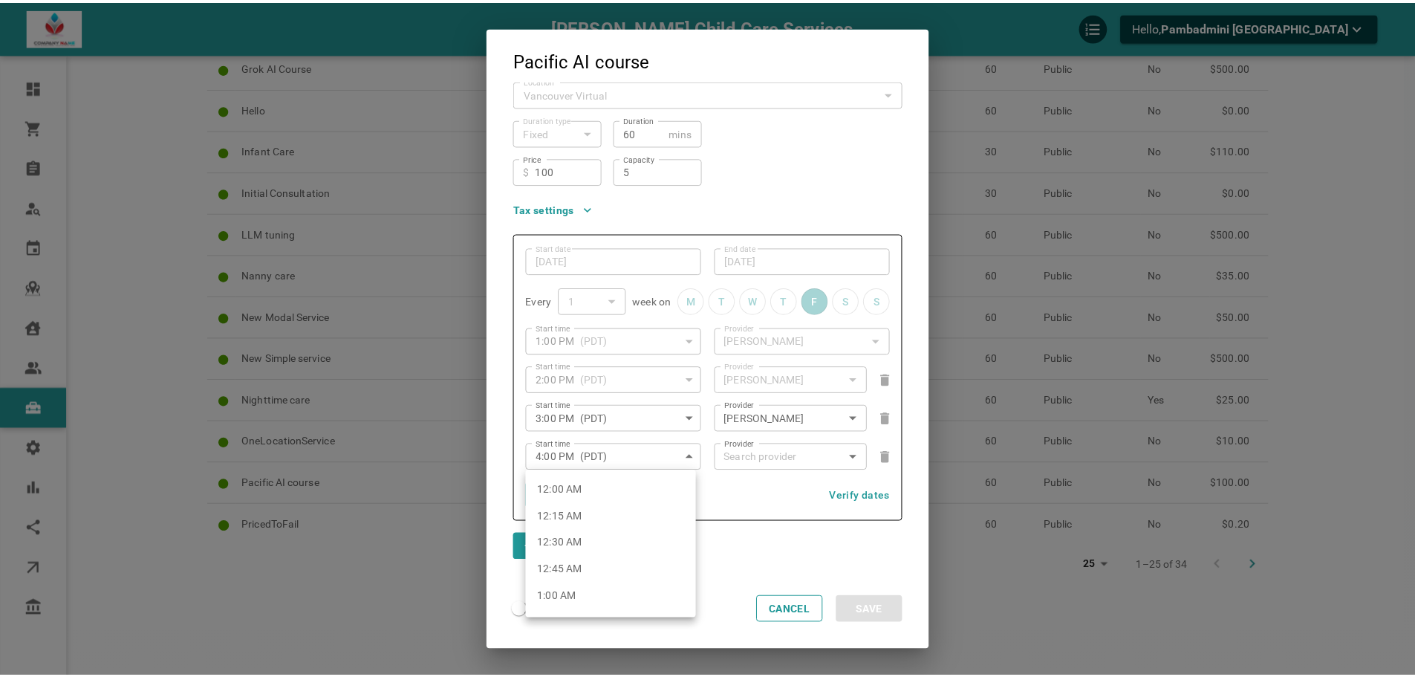
scroll to position [1656, 0]
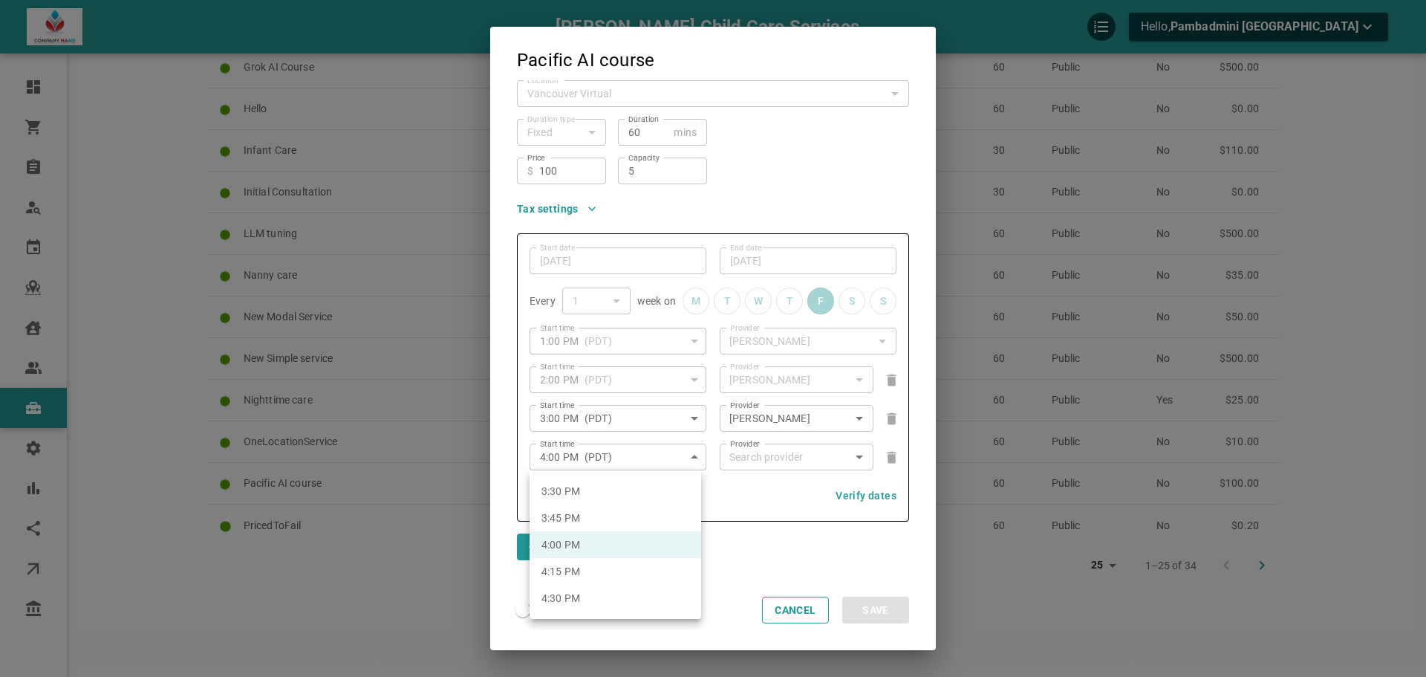
click at [689, 459] on div at bounding box center [713, 338] width 1426 height 677
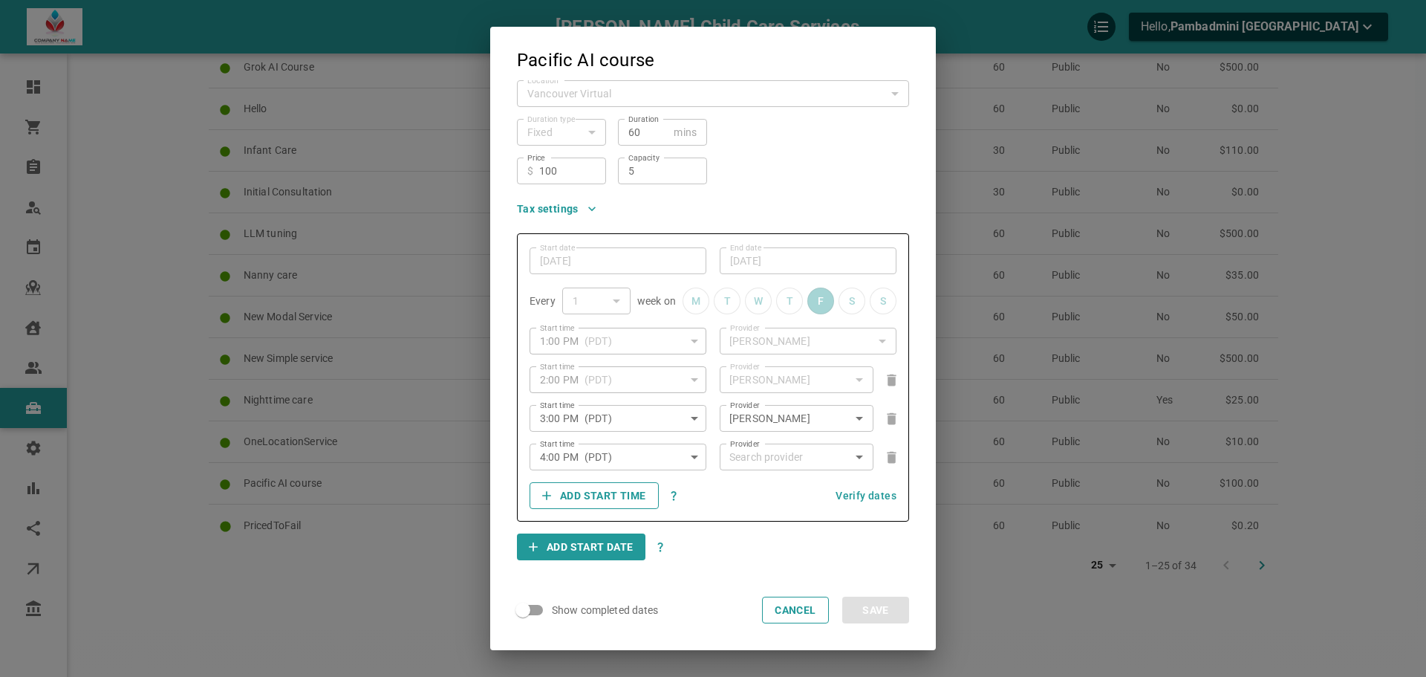
click at [766, 464] on input "Provider" at bounding box center [797, 456] width 142 height 26
click at [780, 507] on p "[EMAIL_ADDRESS][DOMAIN_NAME]" at bounding box center [797, 502] width 142 height 15
type input "[PERSON_NAME]"
click at [865, 602] on button "Save" at bounding box center [875, 609] width 67 height 27
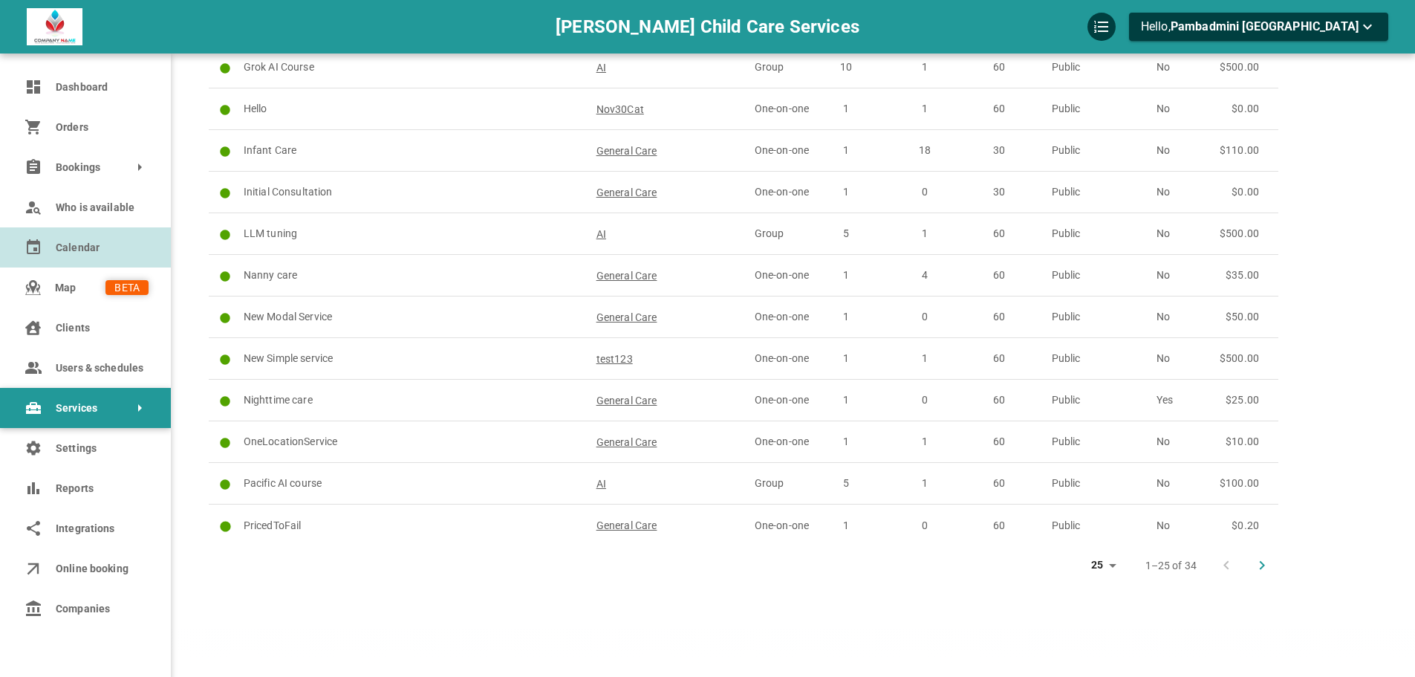
click at [57, 254] on span "Calendar" at bounding box center [102, 248] width 93 height 16
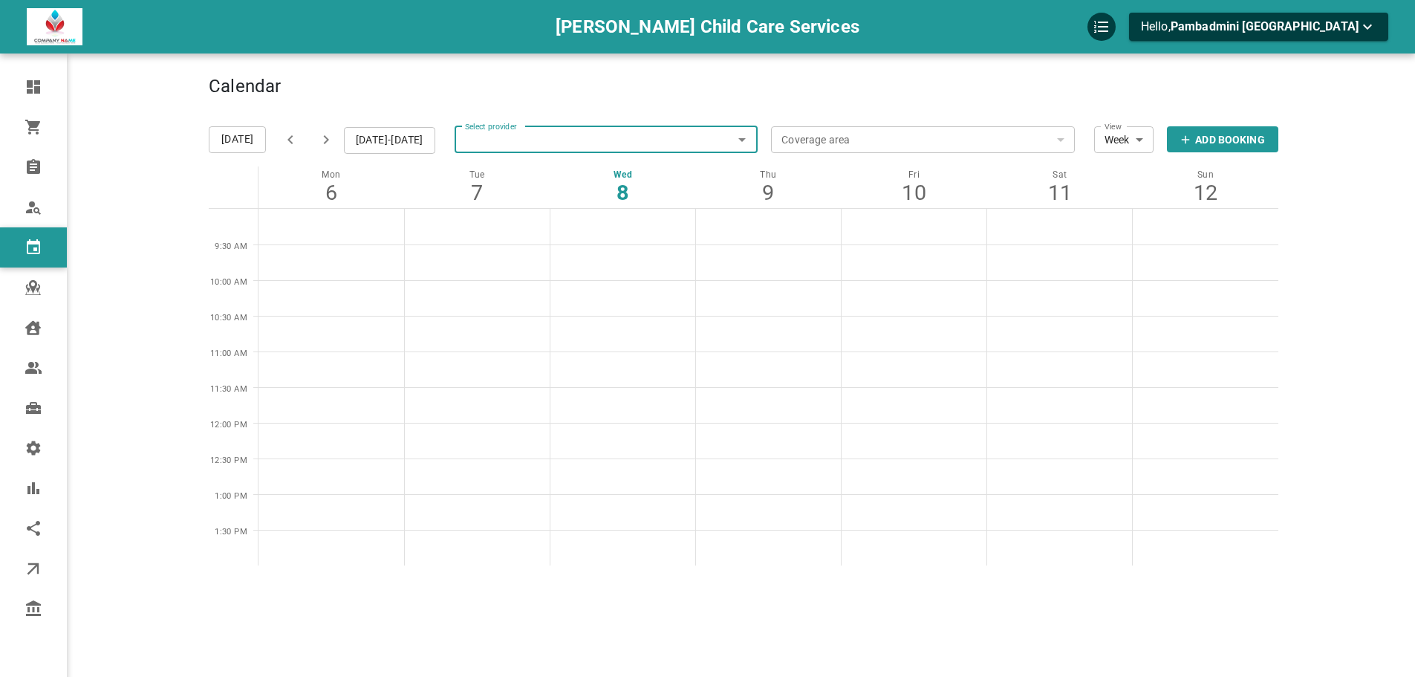
click at [612, 147] on input "Select provider" at bounding box center [607, 139] width 304 height 33
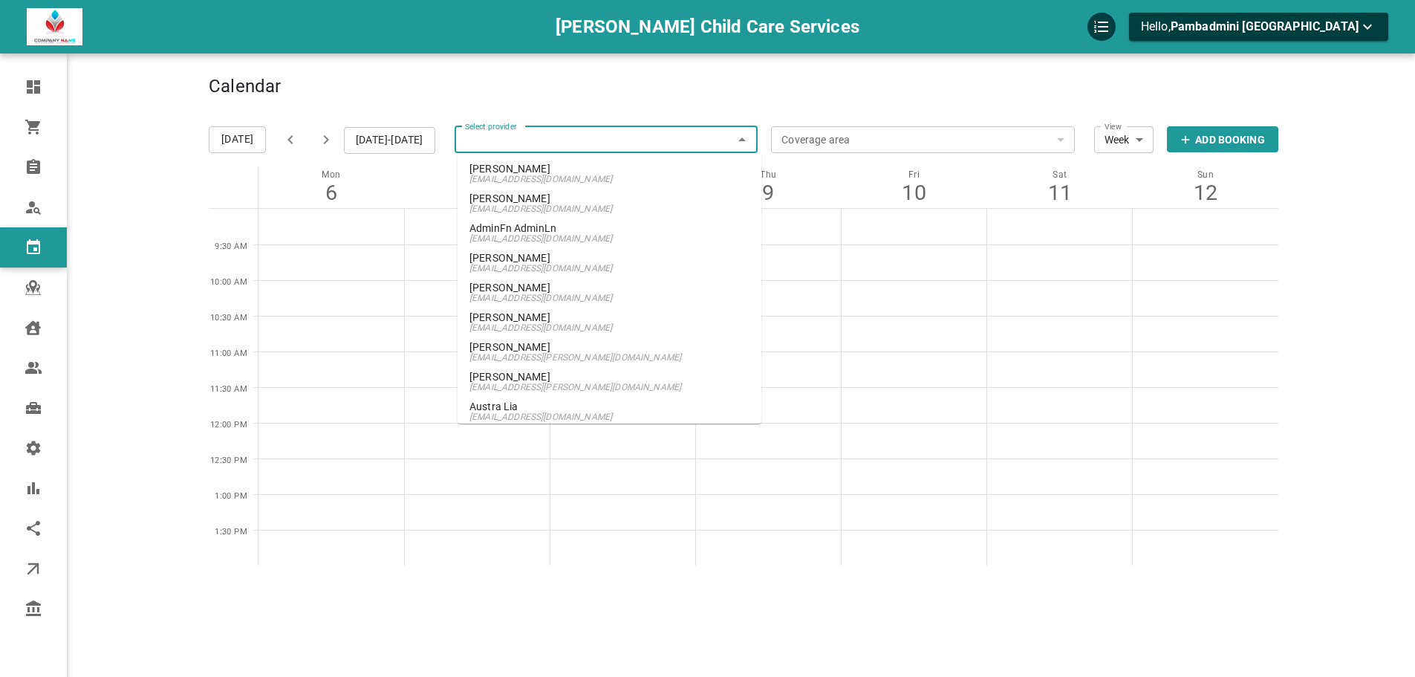
click at [612, 177] on span "[EMAIL_ADDRESS][DOMAIN_NAME]" at bounding box center [609, 179] width 280 height 10
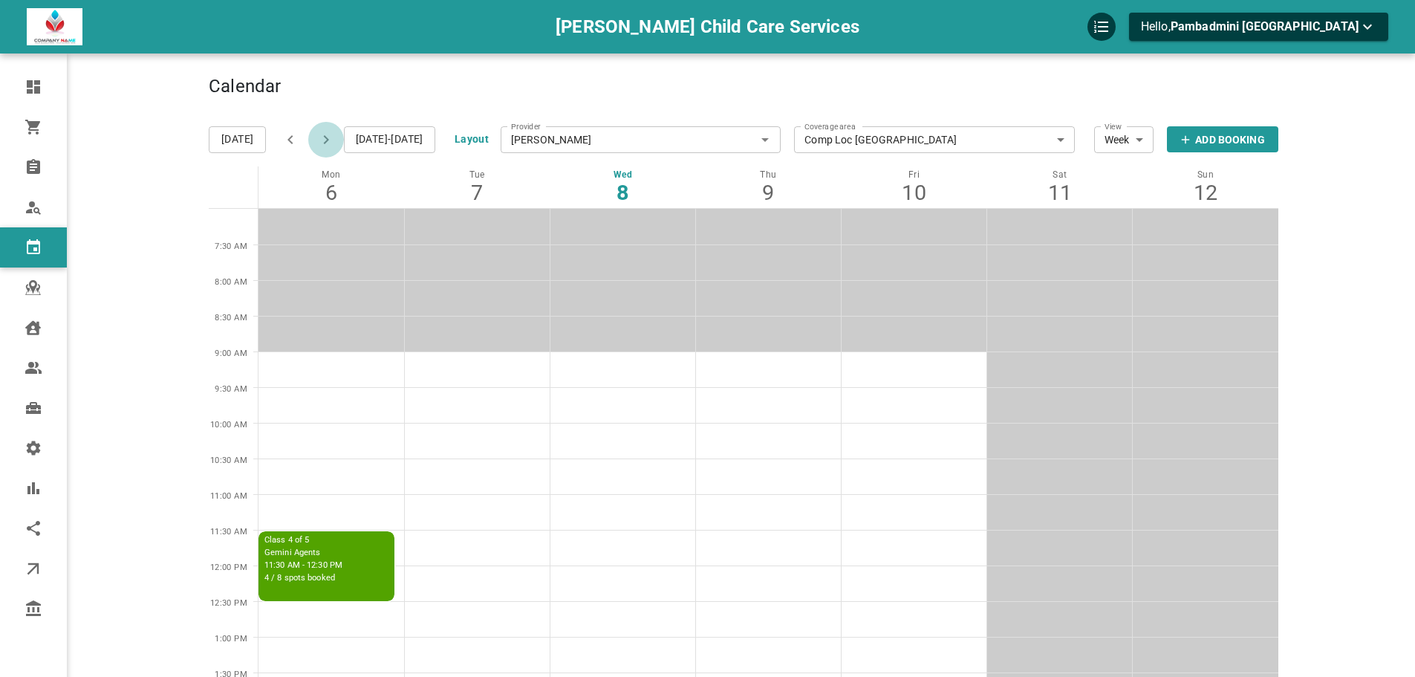
click at [320, 135] on icon "button" at bounding box center [326, 140] width 18 height 18
click at [918, 45] on div "[PERSON_NAME] Child Care Services Hello, Pambadmini [GEOGRAPHIC_DATA]" at bounding box center [707, 26] width 1415 height 53
click at [906, 21] on div "[PERSON_NAME] Child Care Services" at bounding box center [708, 27] width 454 height 28
click at [1018, 56] on div "Calendar Add Booking [DATE] [DATE]-[DATE] Layout Provider [PERSON_NAME] Provide…" at bounding box center [744, 626] width 1070 height 1209
click at [1369, 32] on icon "button" at bounding box center [1368, 27] width 18 height 18
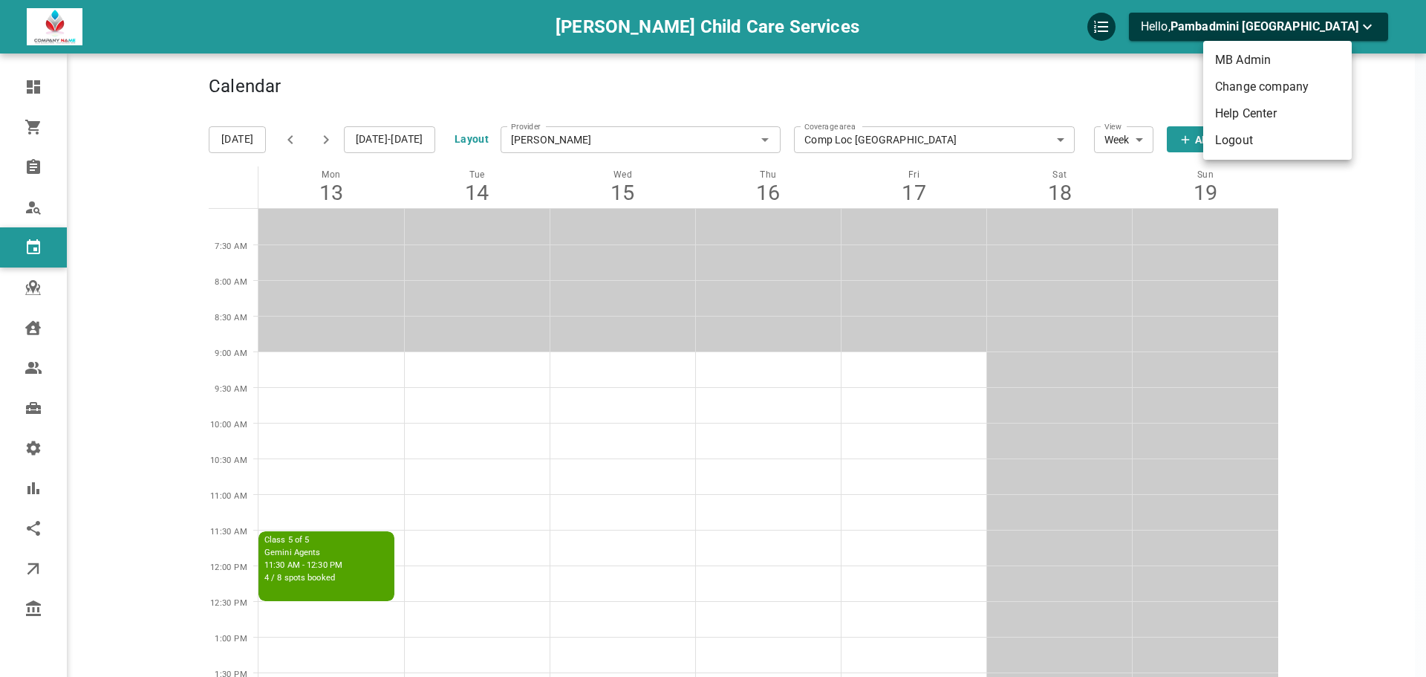
click at [1333, 199] on div at bounding box center [713, 338] width 1426 height 677
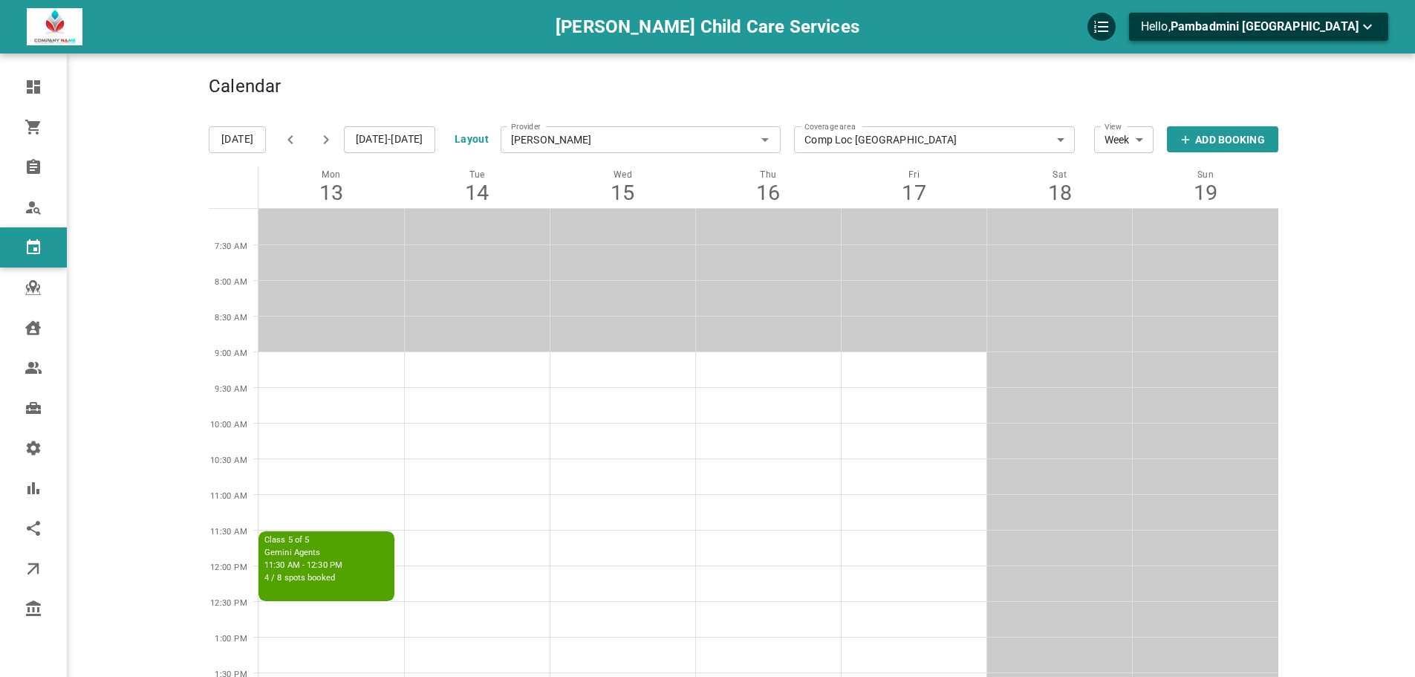
click at [1309, 25] on span "Pambadmini [GEOGRAPHIC_DATA]" at bounding box center [1265, 26] width 188 height 14
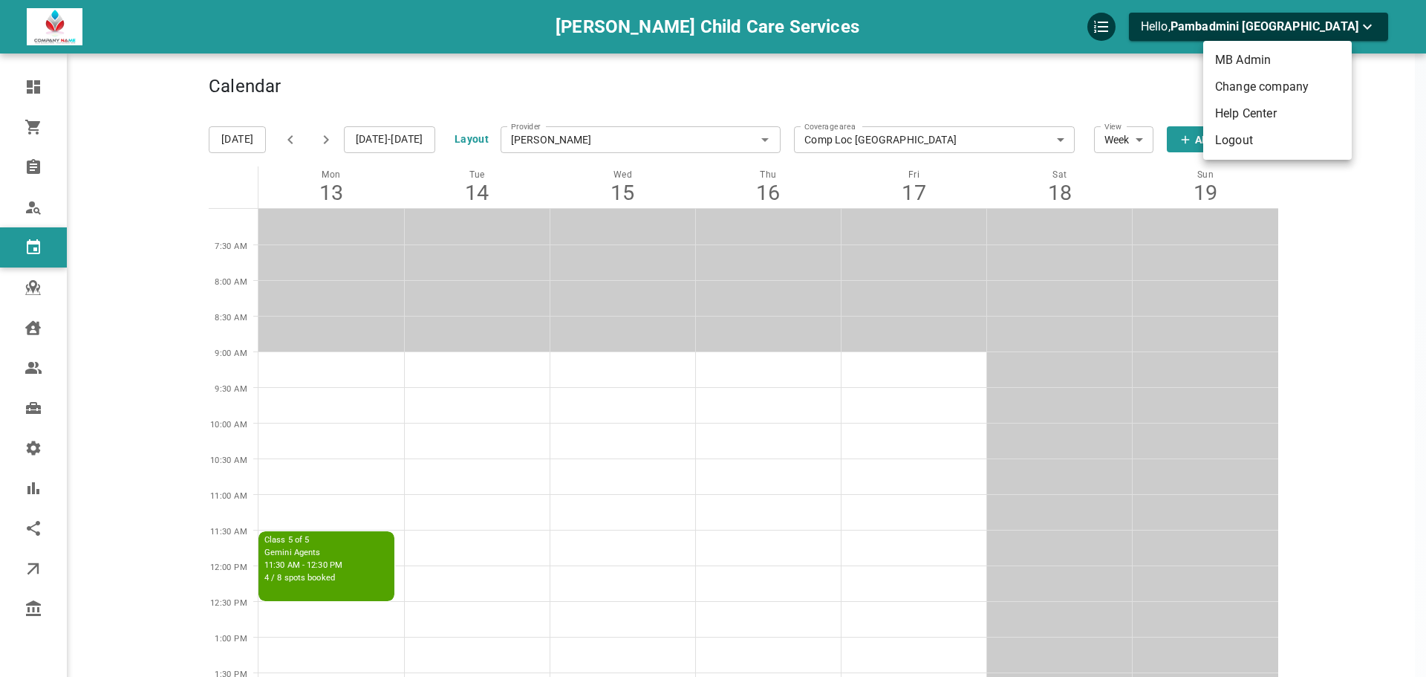
click at [1368, 105] on div at bounding box center [713, 338] width 1426 height 677
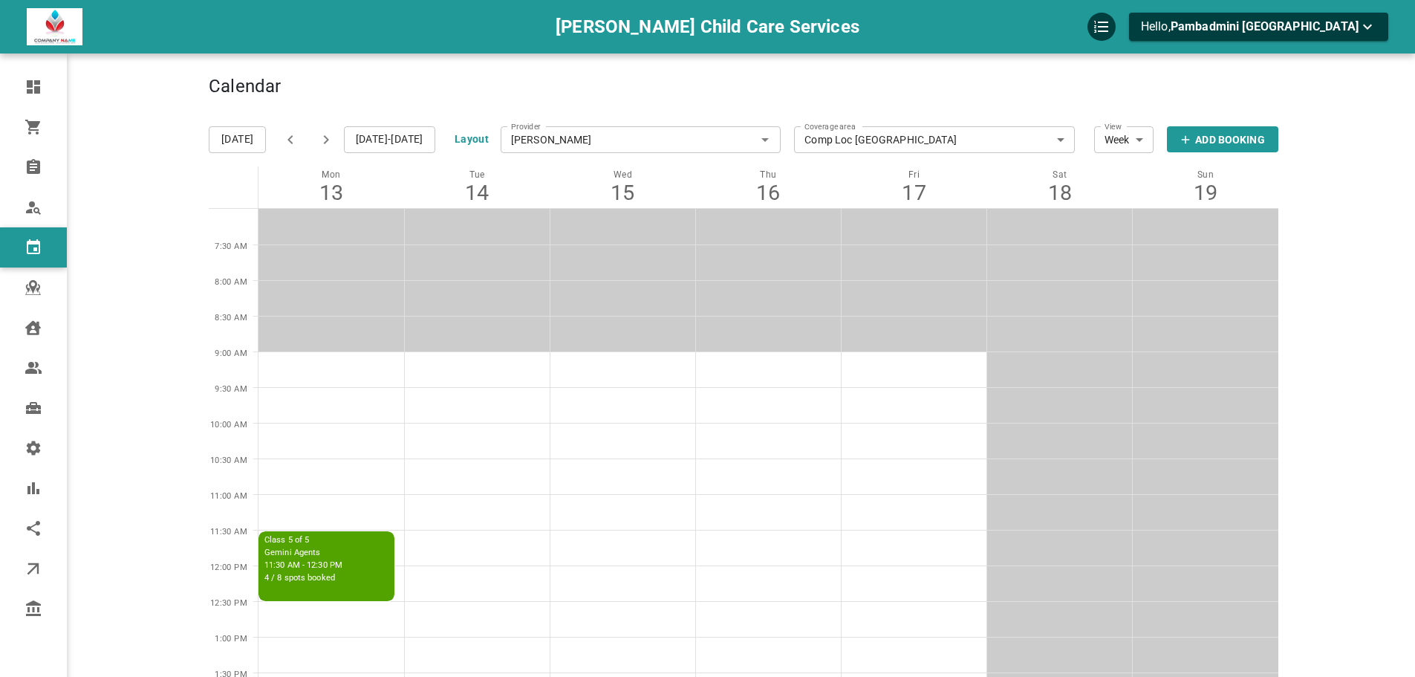
click at [1037, 73] on div "Calendar Add Booking [DATE] [DATE]-[DATE] Layout Provider [PERSON_NAME] Provide…" at bounding box center [744, 626] width 1070 height 1209
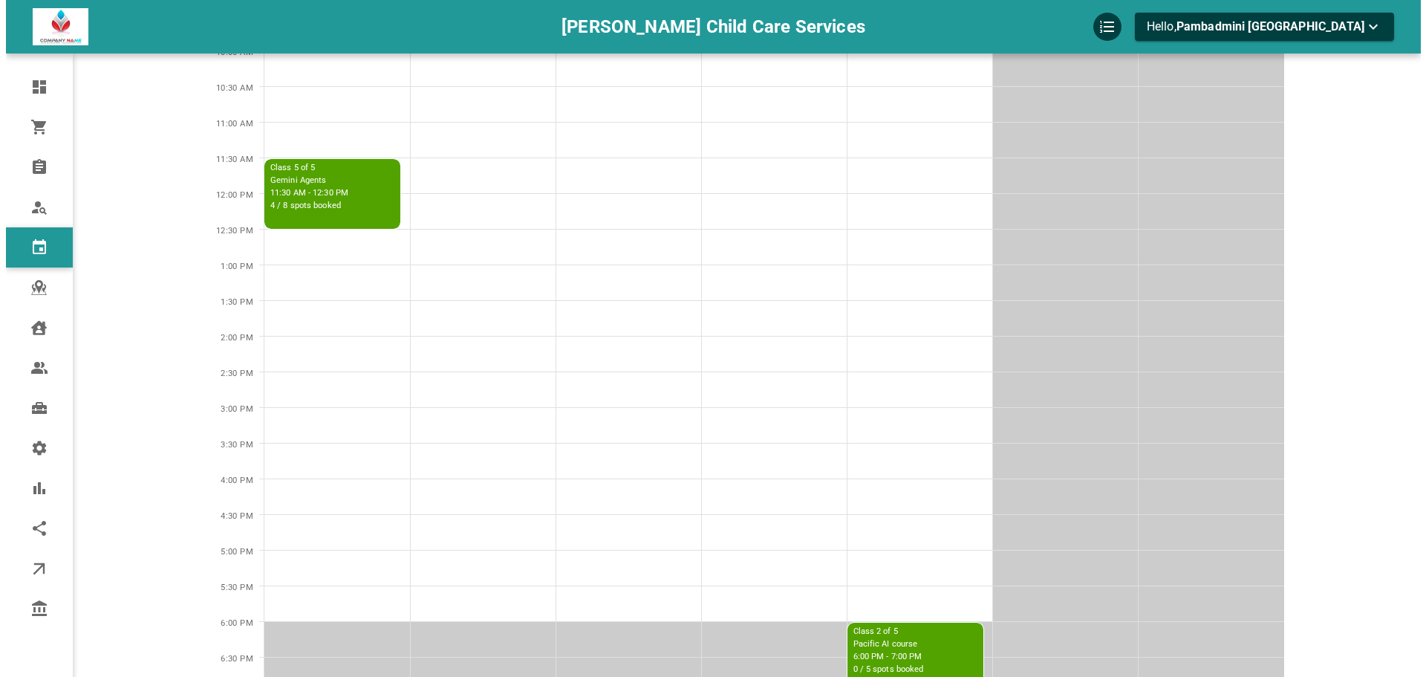
scroll to position [520, 0]
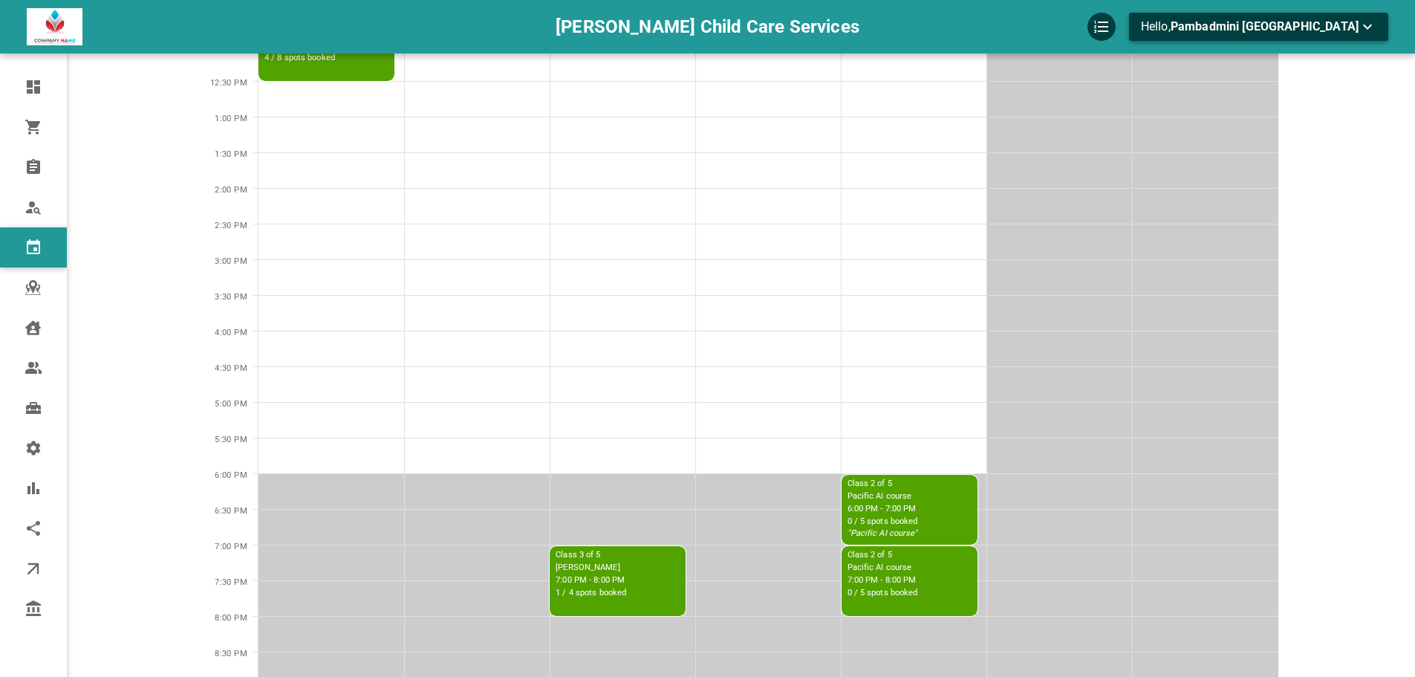
click at [1303, 24] on span "Pambadmini [GEOGRAPHIC_DATA]" at bounding box center [1265, 26] width 188 height 14
